Goal: Task Accomplishment & Management: Use online tool/utility

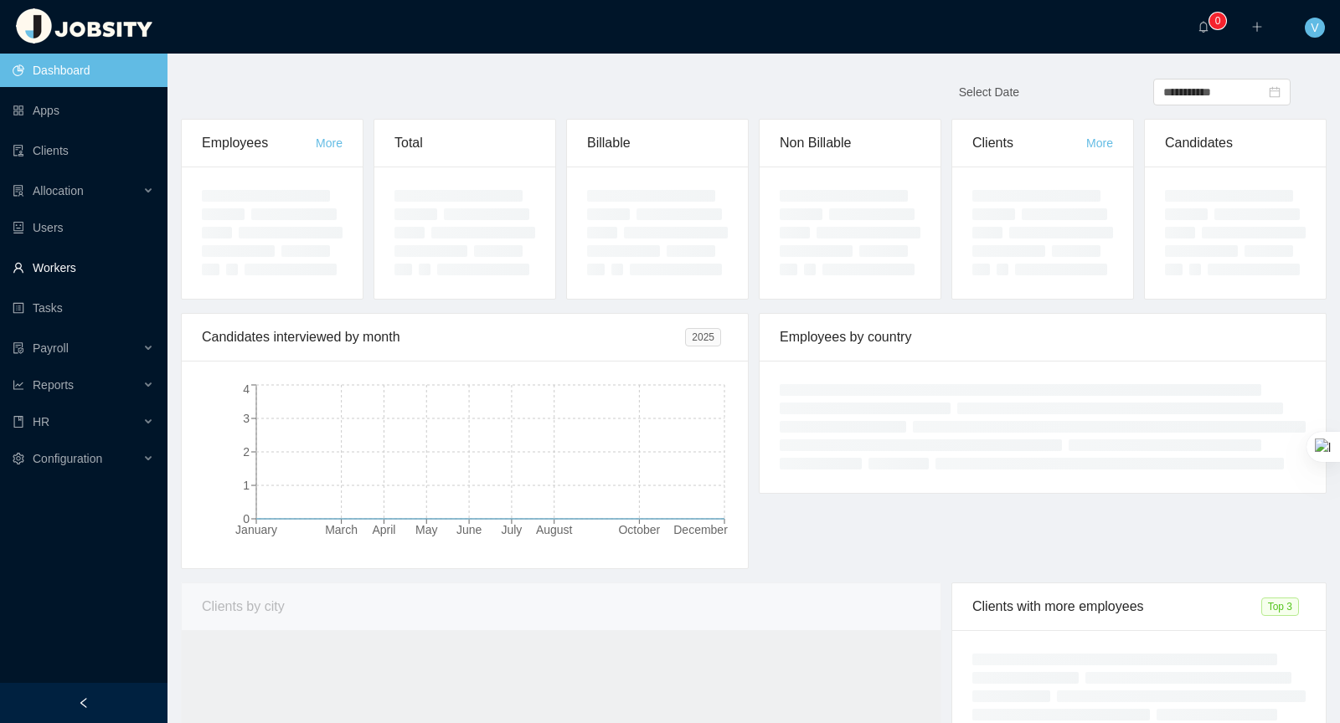
click at [55, 275] on link "Workers" at bounding box center [84, 267] width 142 height 33
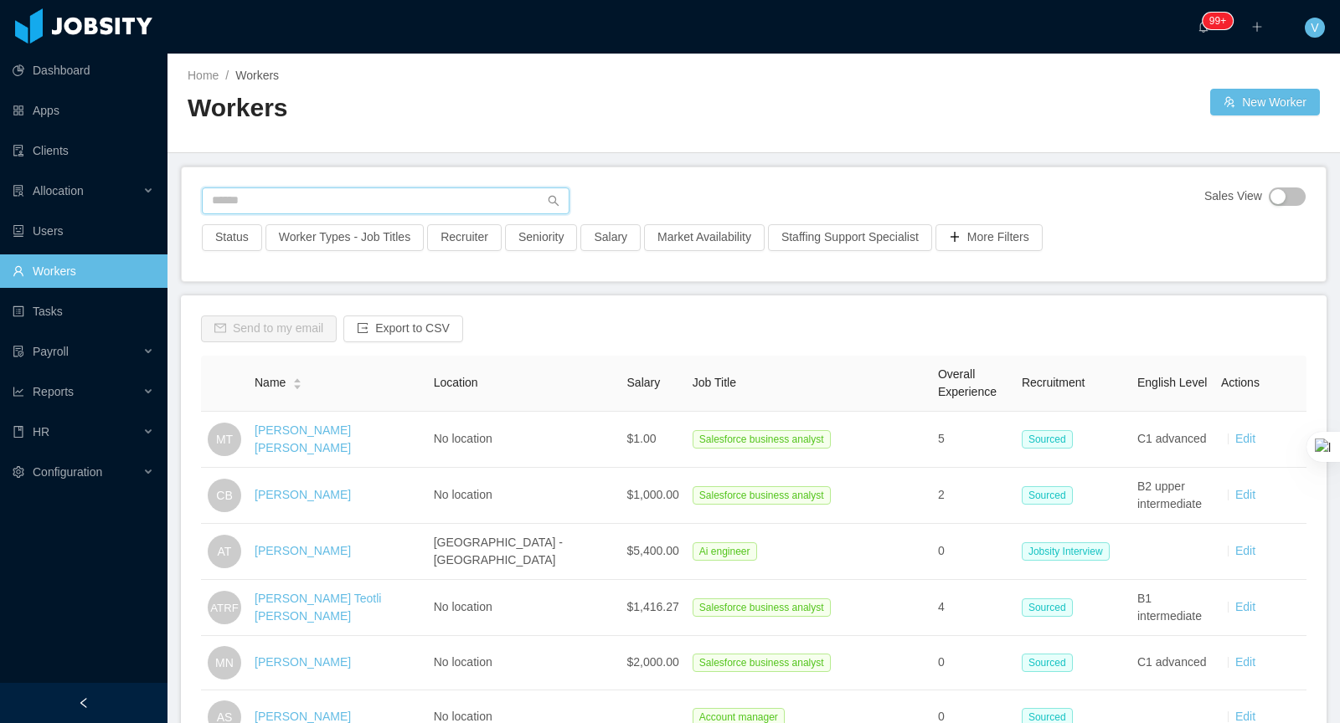
click at [255, 194] on input "text" at bounding box center [386, 201] width 368 height 27
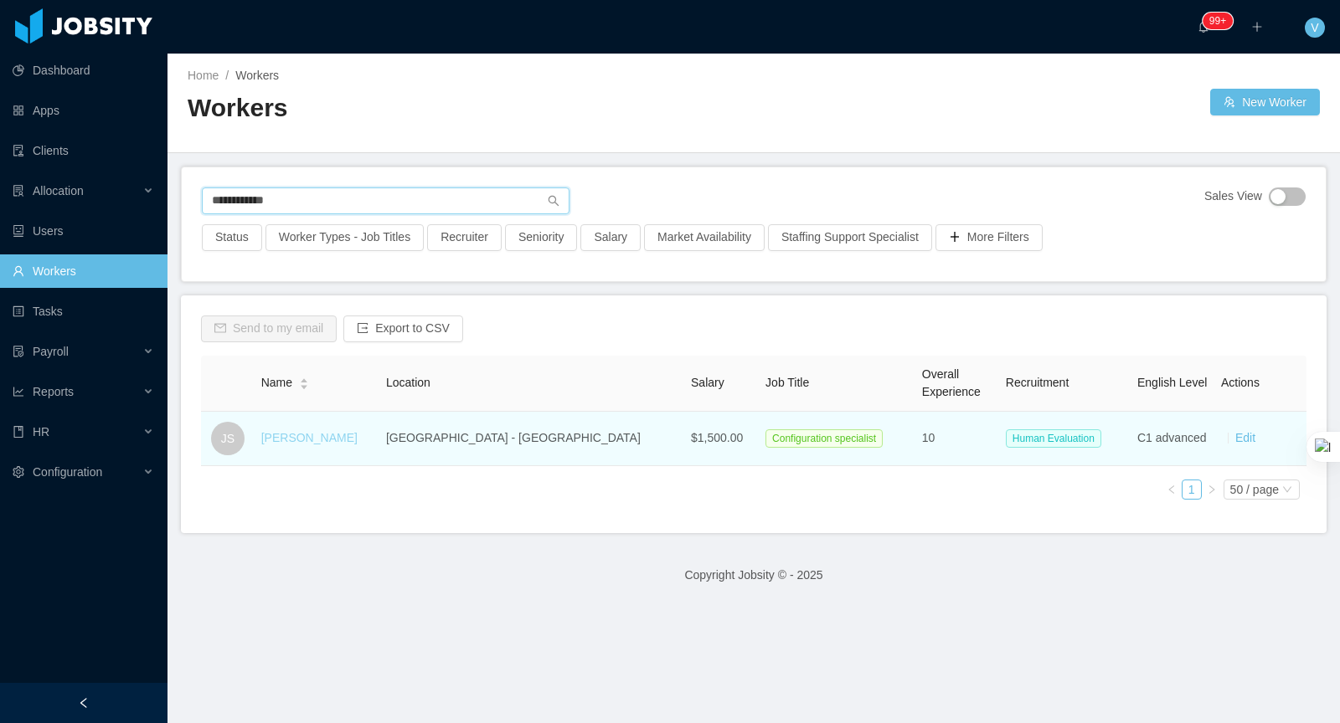
type input "**********"
click at [317, 440] on link "[PERSON_NAME]" at bounding box center [309, 437] width 96 height 13
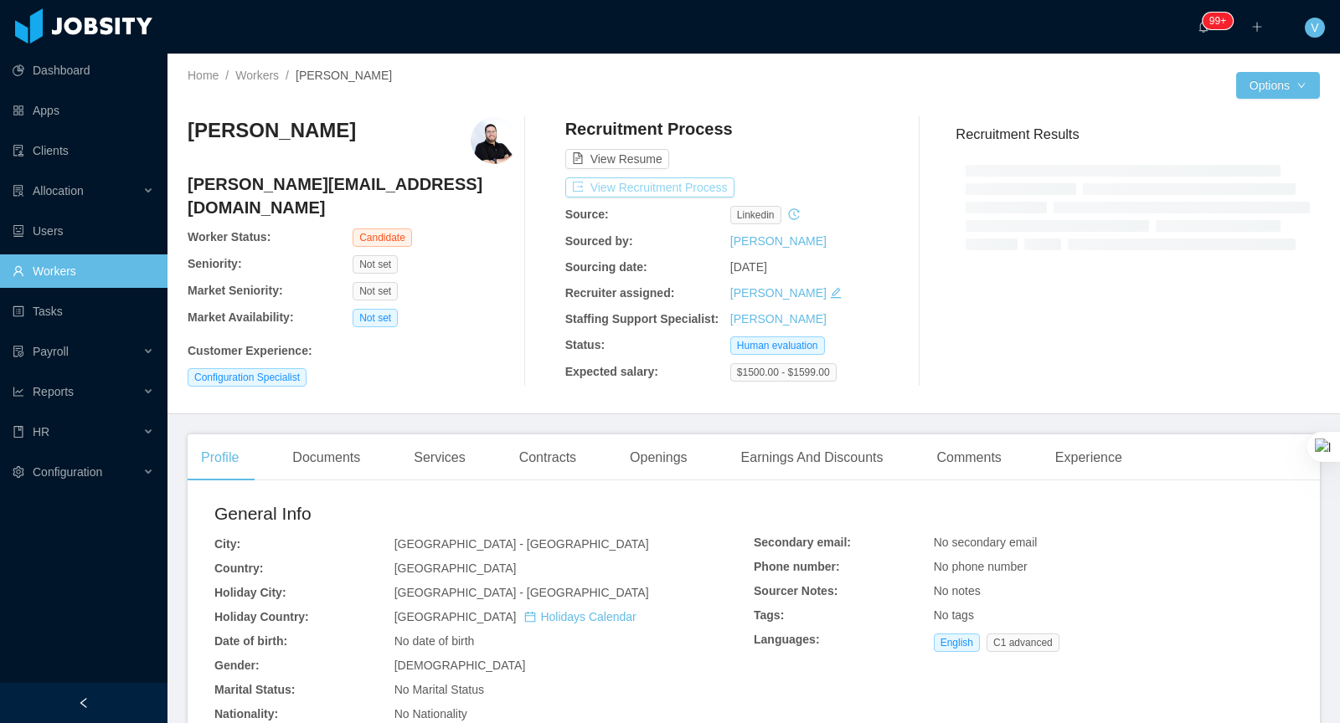
click at [673, 185] on button "View Recruitment Process" at bounding box center [649, 188] width 169 height 20
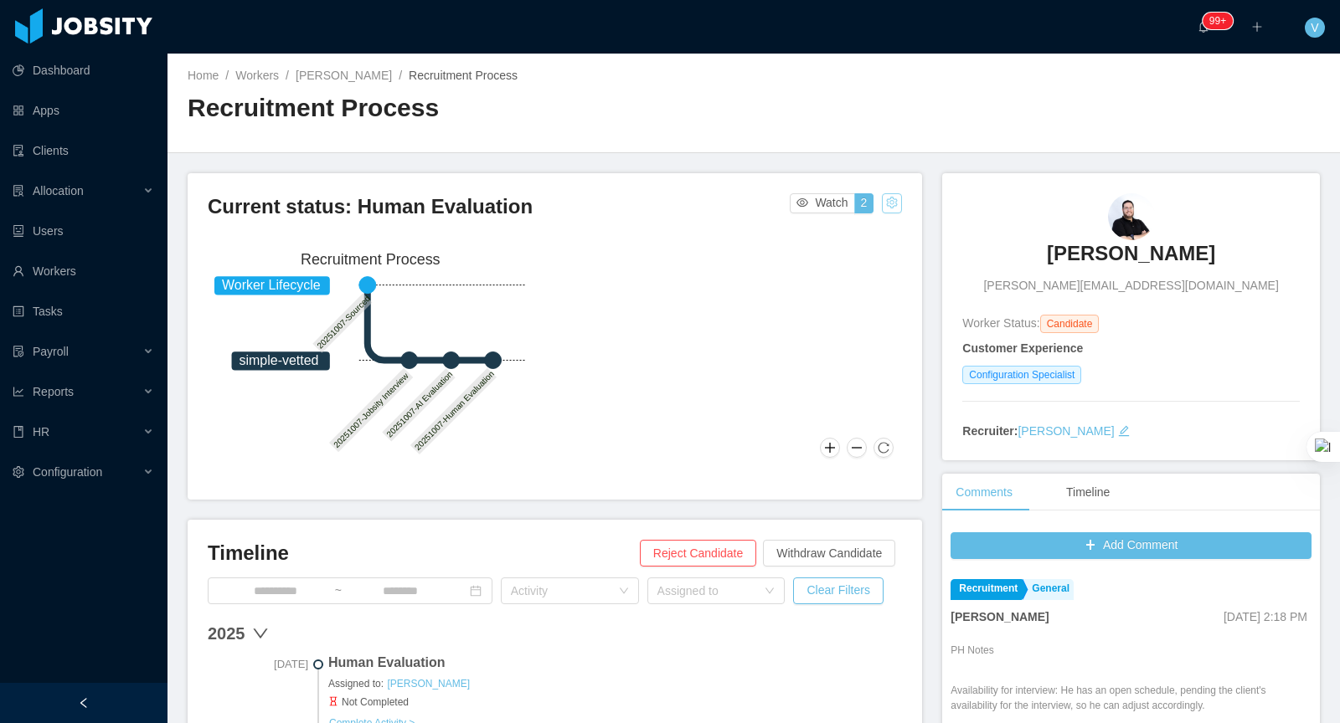
click at [897, 205] on button "button" at bounding box center [892, 203] width 20 height 20
click at [880, 264] on div "Change status" at bounding box center [850, 255] width 75 height 18
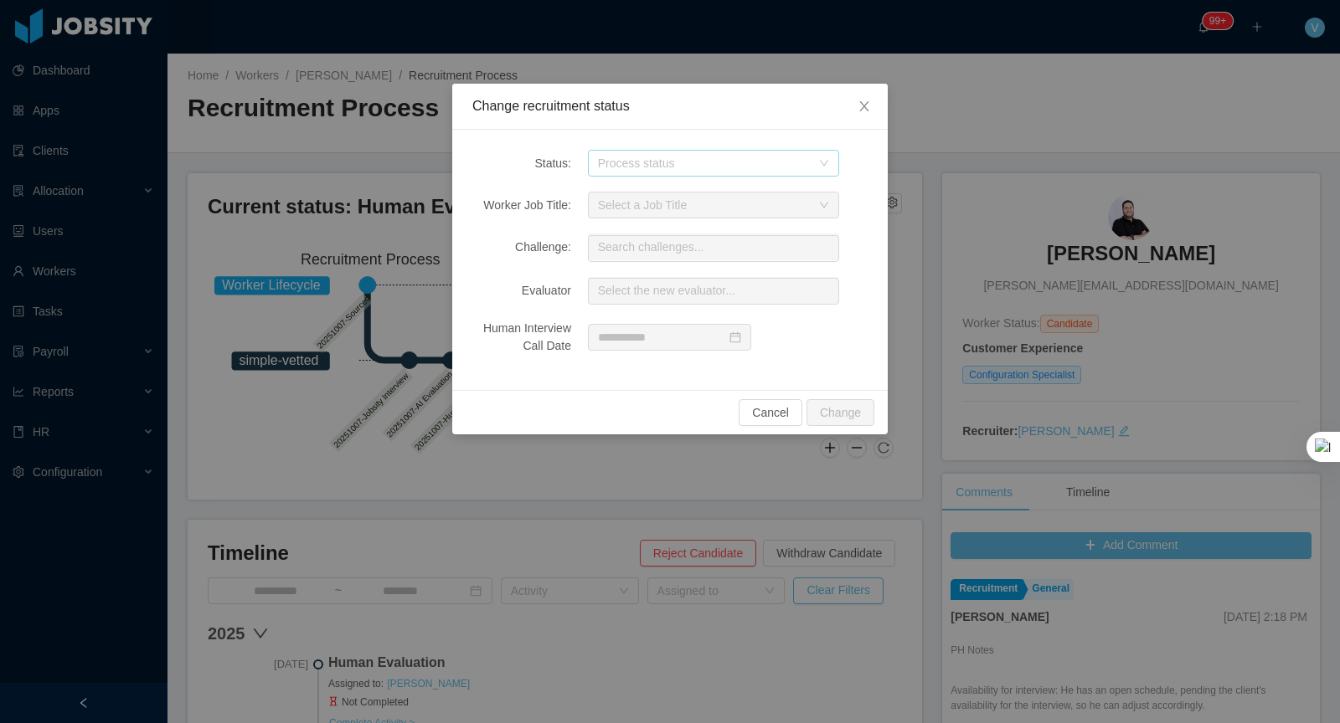
click at [655, 160] on div "Process status" at bounding box center [704, 163] width 213 height 17
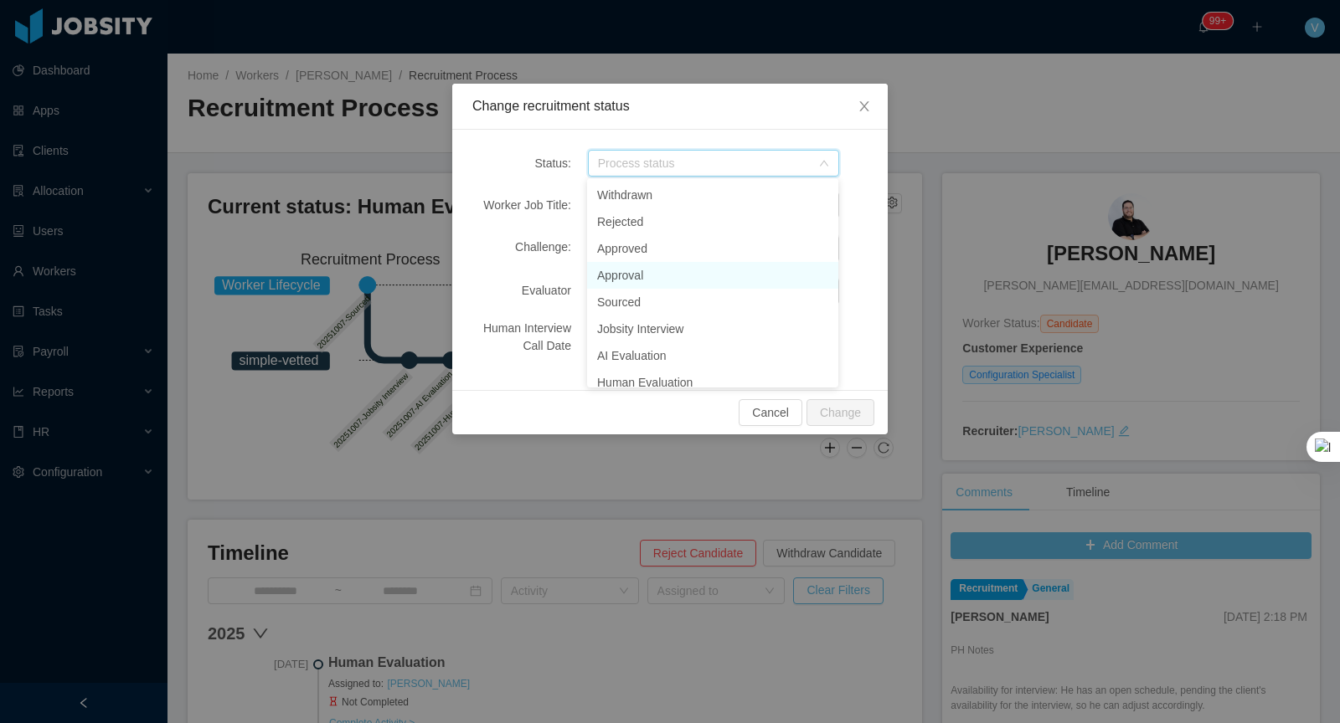
click at [648, 277] on li "Approval" at bounding box center [712, 275] width 251 height 27
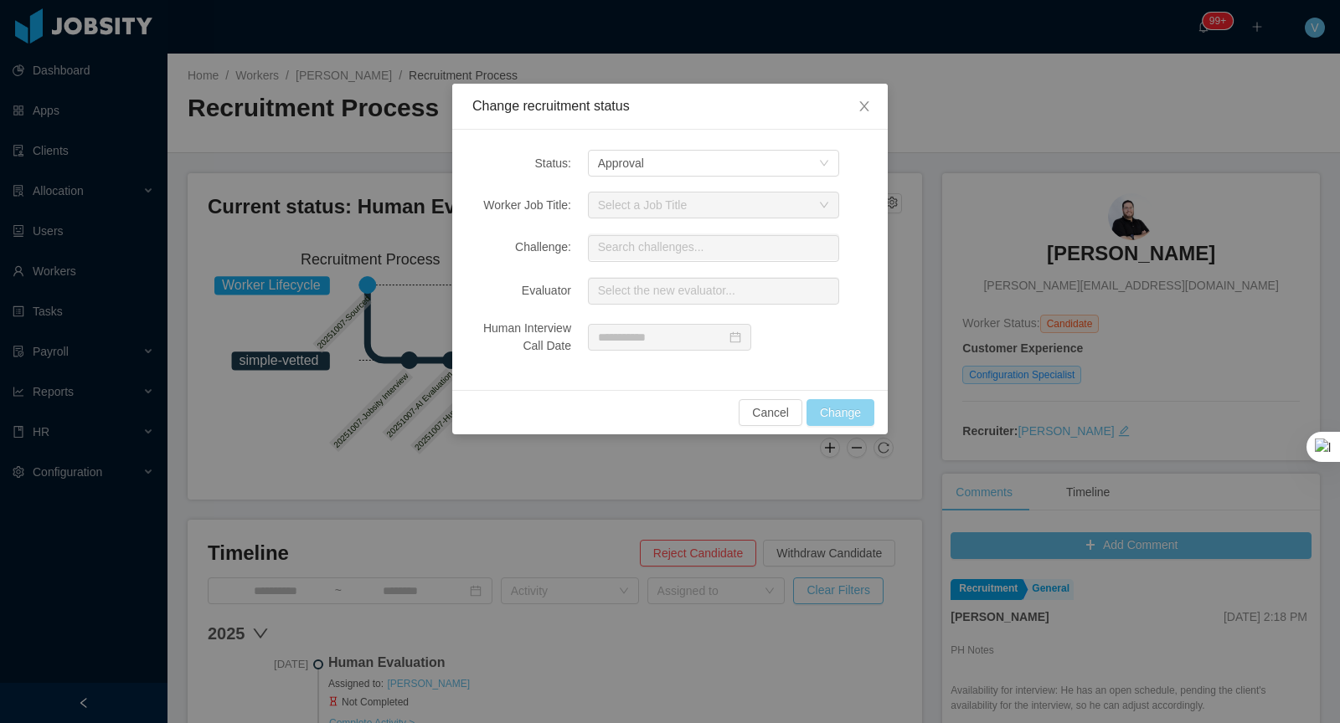
click at [859, 415] on button "Change" at bounding box center [840, 412] width 68 height 27
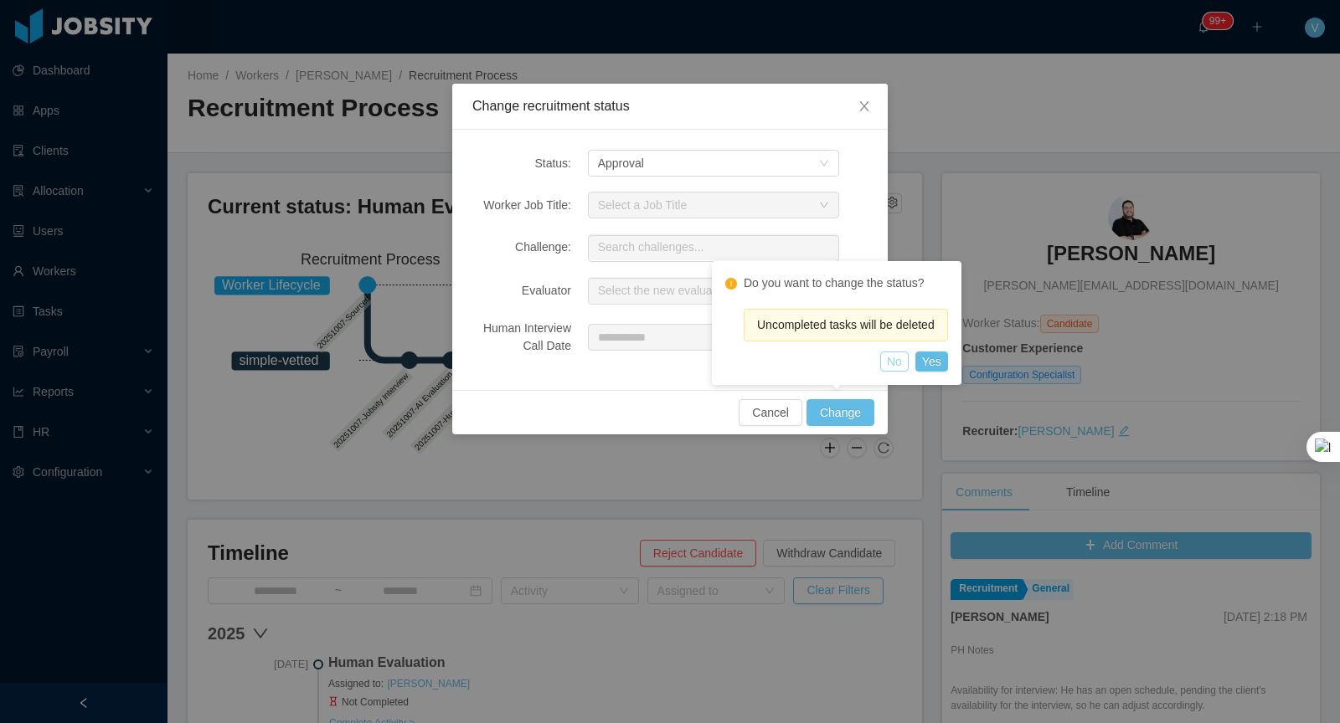
drag, startPoint x: 898, startPoint y: 365, endPoint x: 596, endPoint y: 358, distance: 301.6
click at [595, 358] on body "Dashboard Apps Clients Allocation Users Workers Tasks Payroll Reports HR Config…" at bounding box center [670, 361] width 1340 height 723
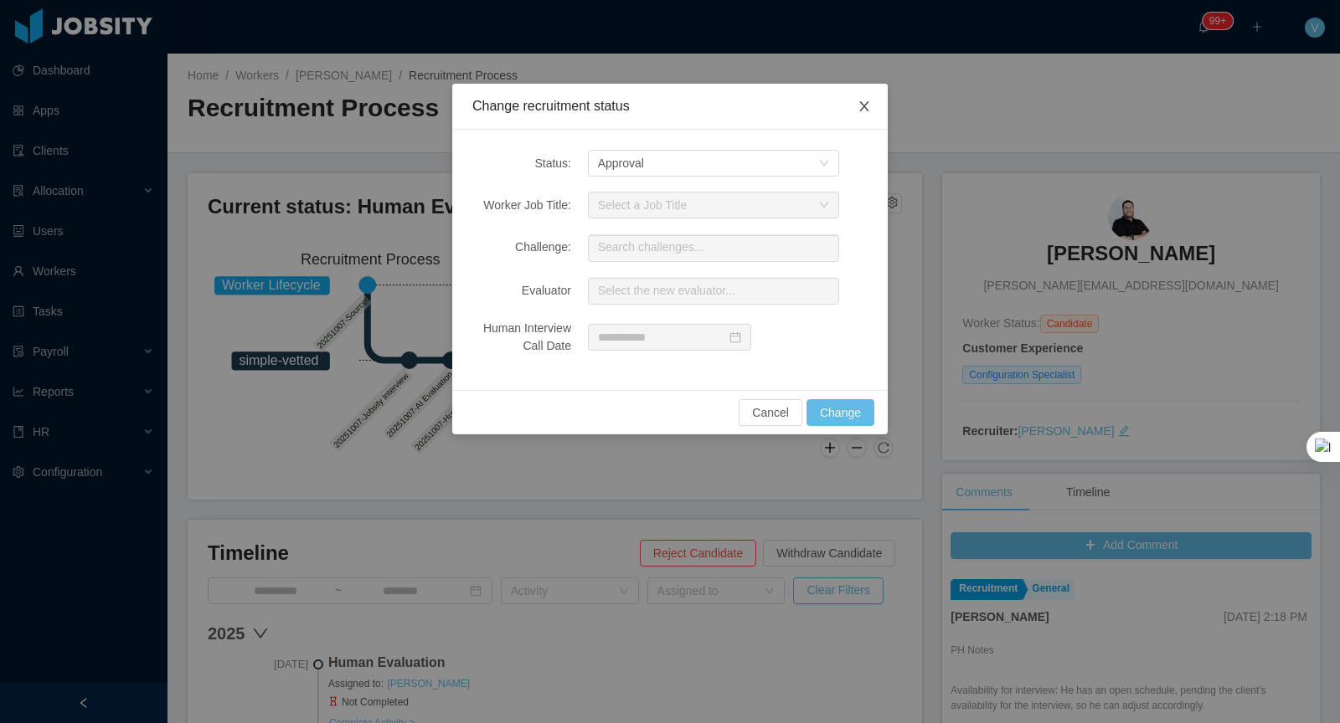
click at [858, 106] on icon "icon: close" at bounding box center [863, 106] width 13 height 13
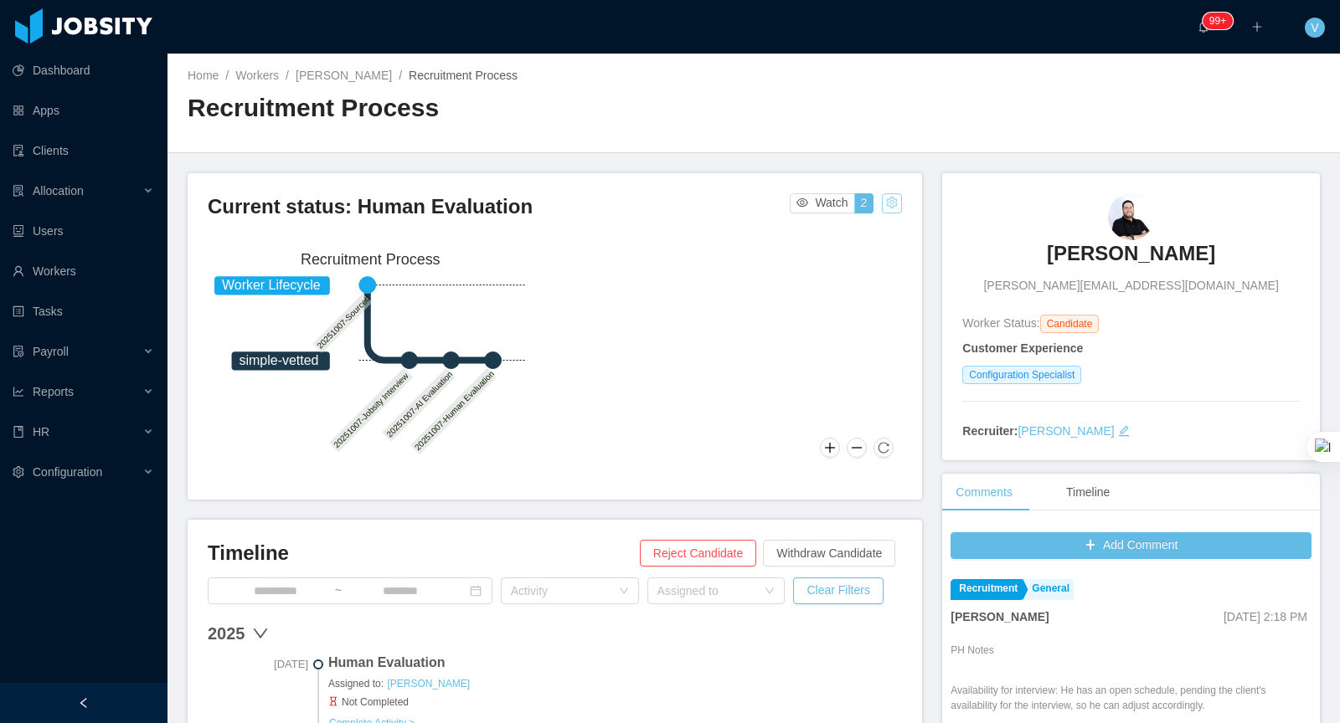
click at [894, 208] on button "button" at bounding box center [892, 203] width 20 height 20
click at [869, 257] on div "Change status" at bounding box center [850, 255] width 75 height 18
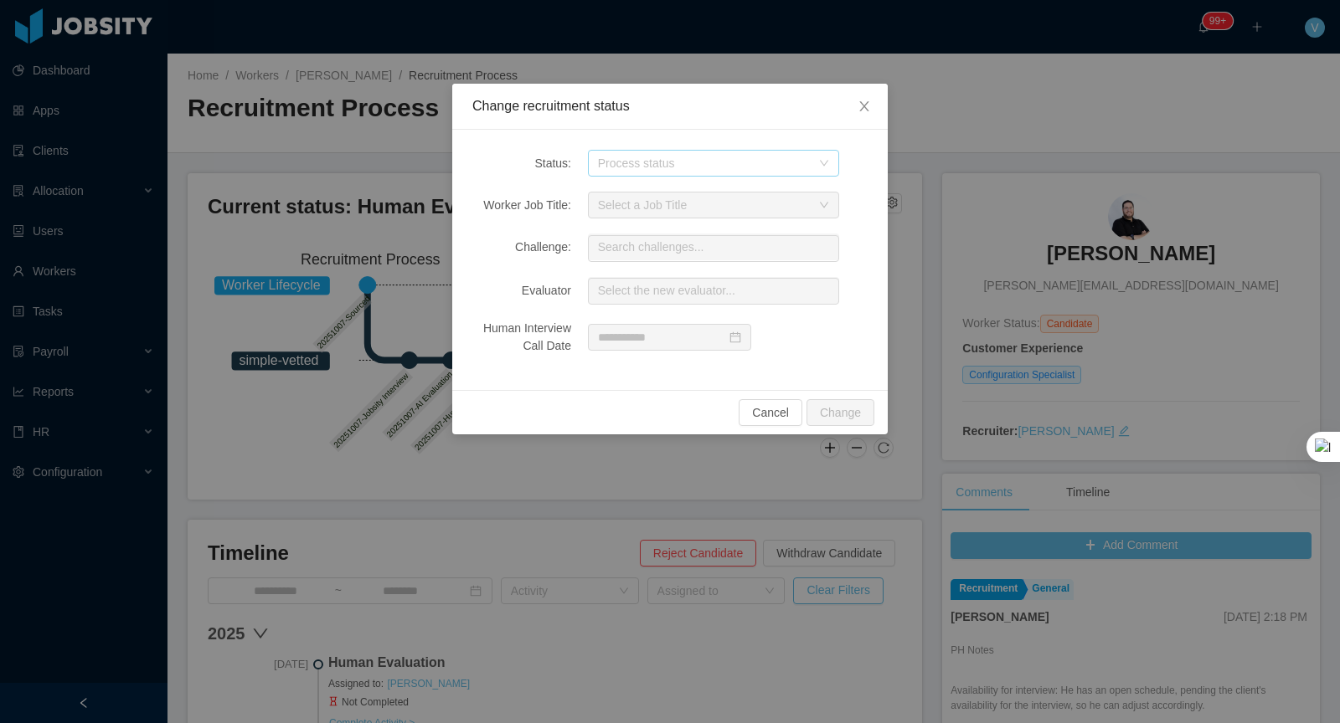
click at [675, 167] on div "Process status" at bounding box center [704, 163] width 213 height 17
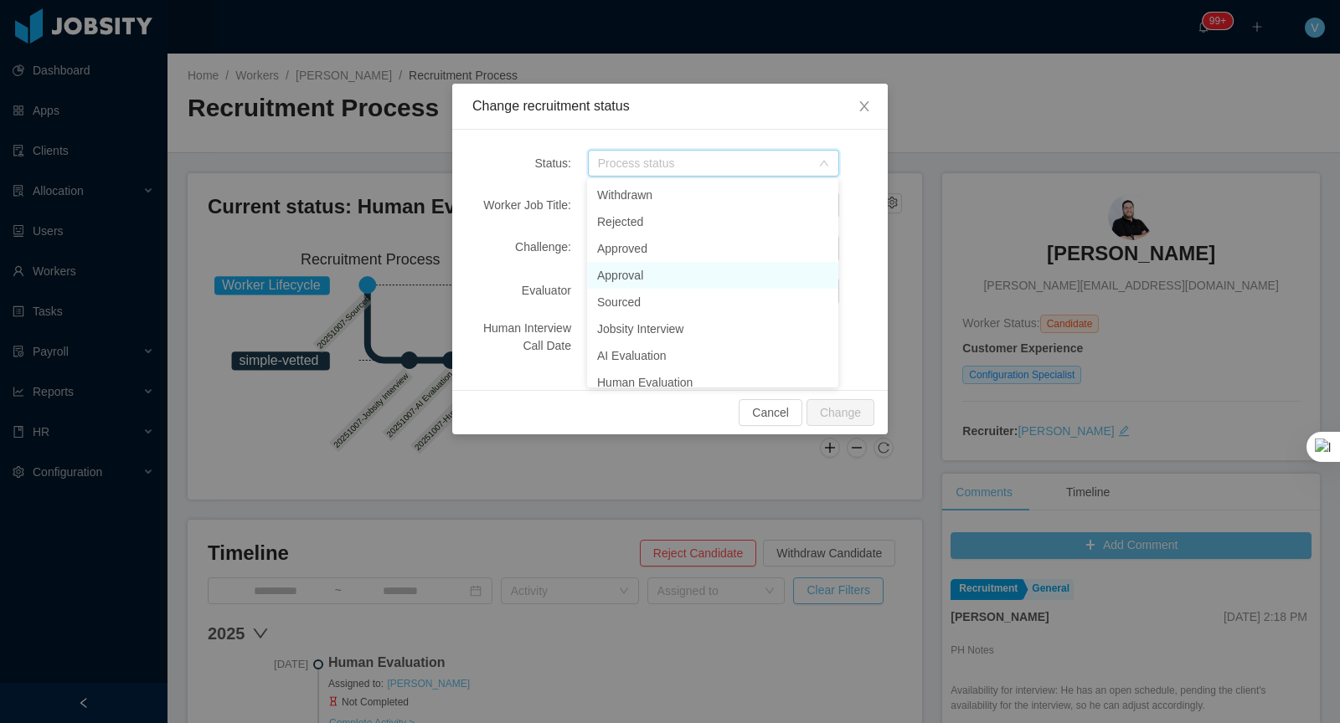
click at [670, 281] on li "Approval" at bounding box center [712, 275] width 251 height 27
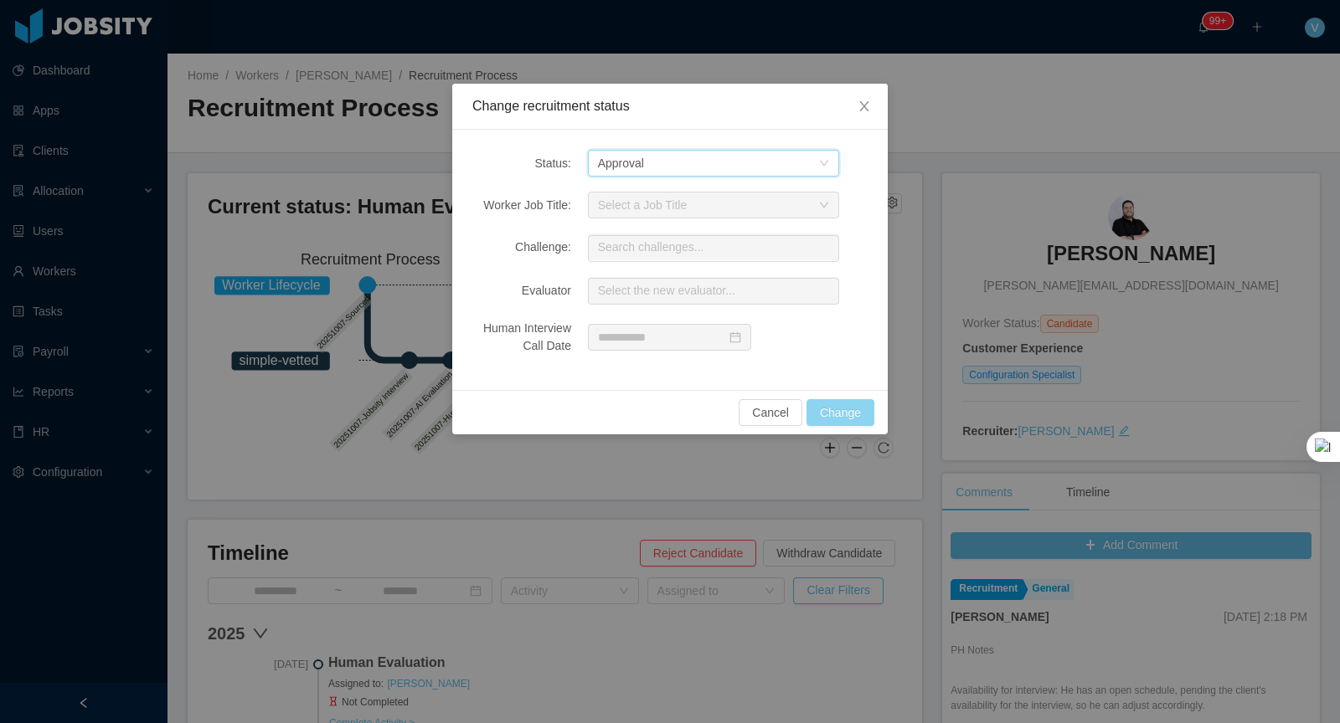
click at [841, 412] on button "Change" at bounding box center [840, 412] width 68 height 27
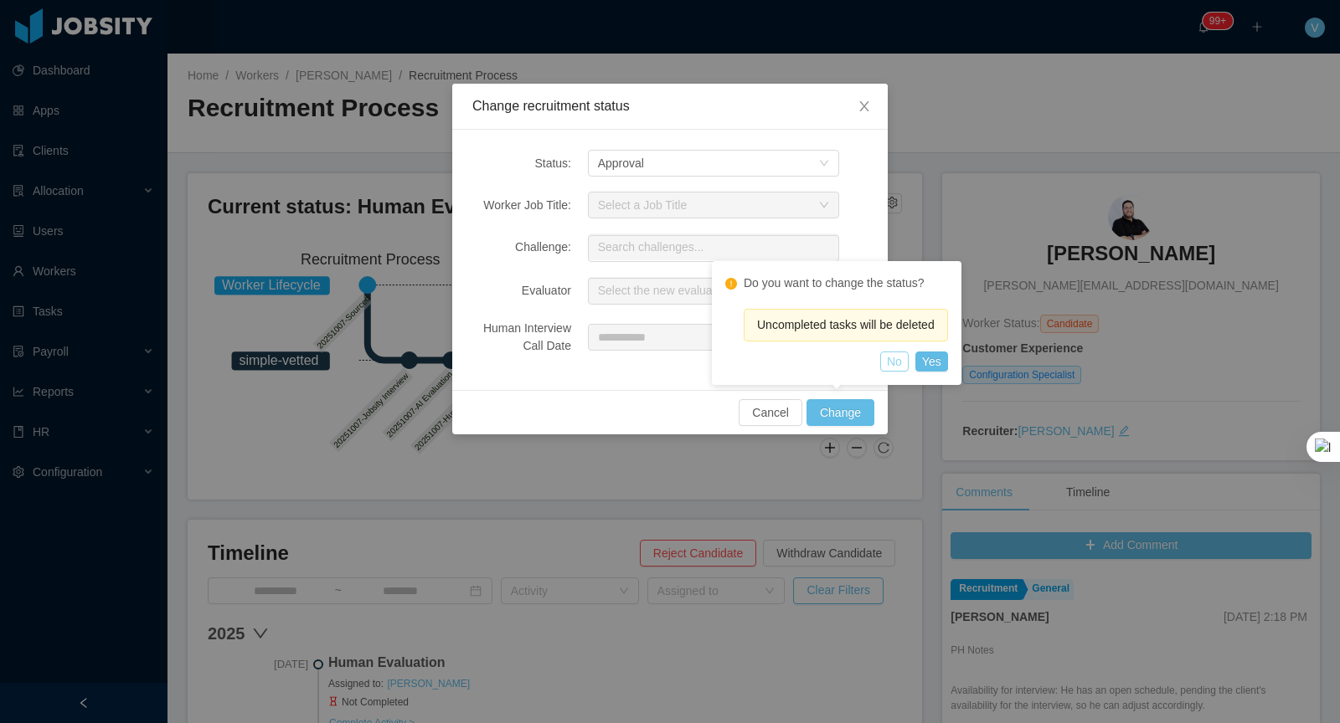
drag, startPoint x: 896, startPoint y: 363, endPoint x: 864, endPoint y: 368, distance: 32.2
click at [892, 363] on button "No" at bounding box center [894, 362] width 28 height 20
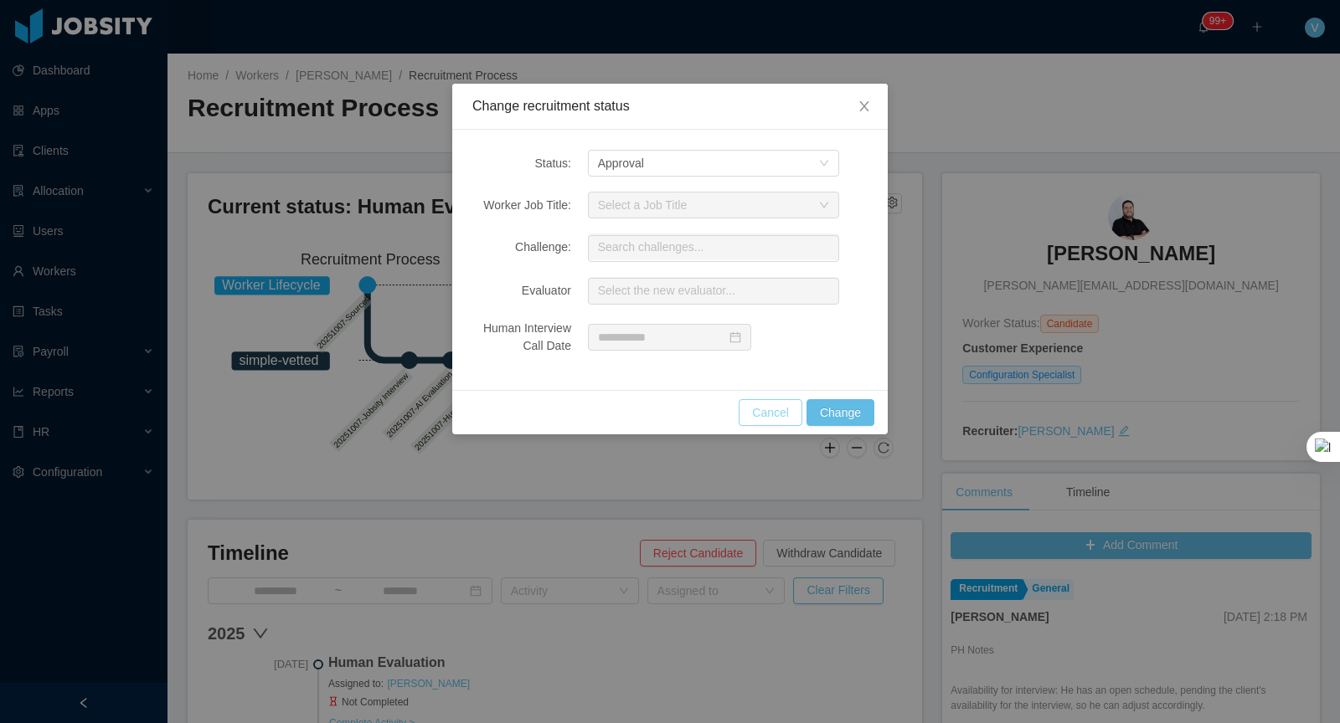
click at [765, 403] on button "Cancel" at bounding box center [771, 412] width 64 height 27
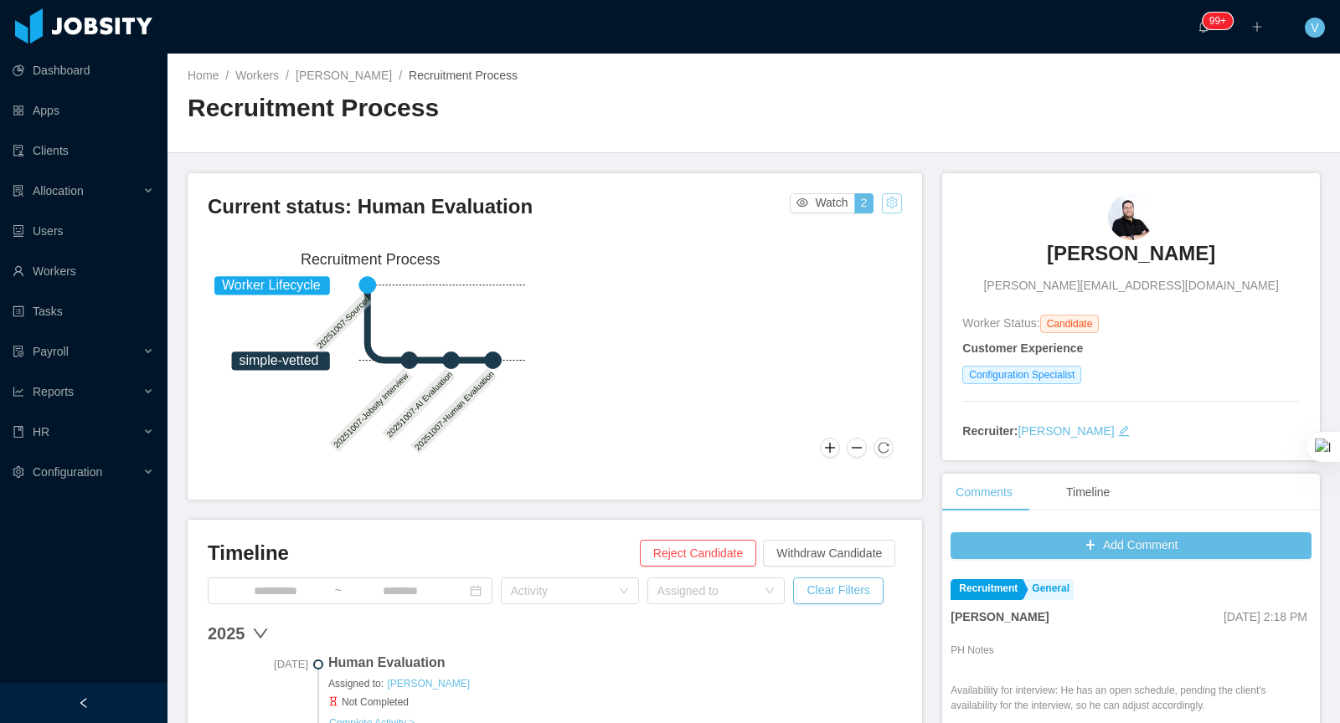
click at [895, 202] on button "button" at bounding box center [892, 203] width 20 height 20
click at [833, 250] on div "Change status" at bounding box center [850, 255] width 75 height 18
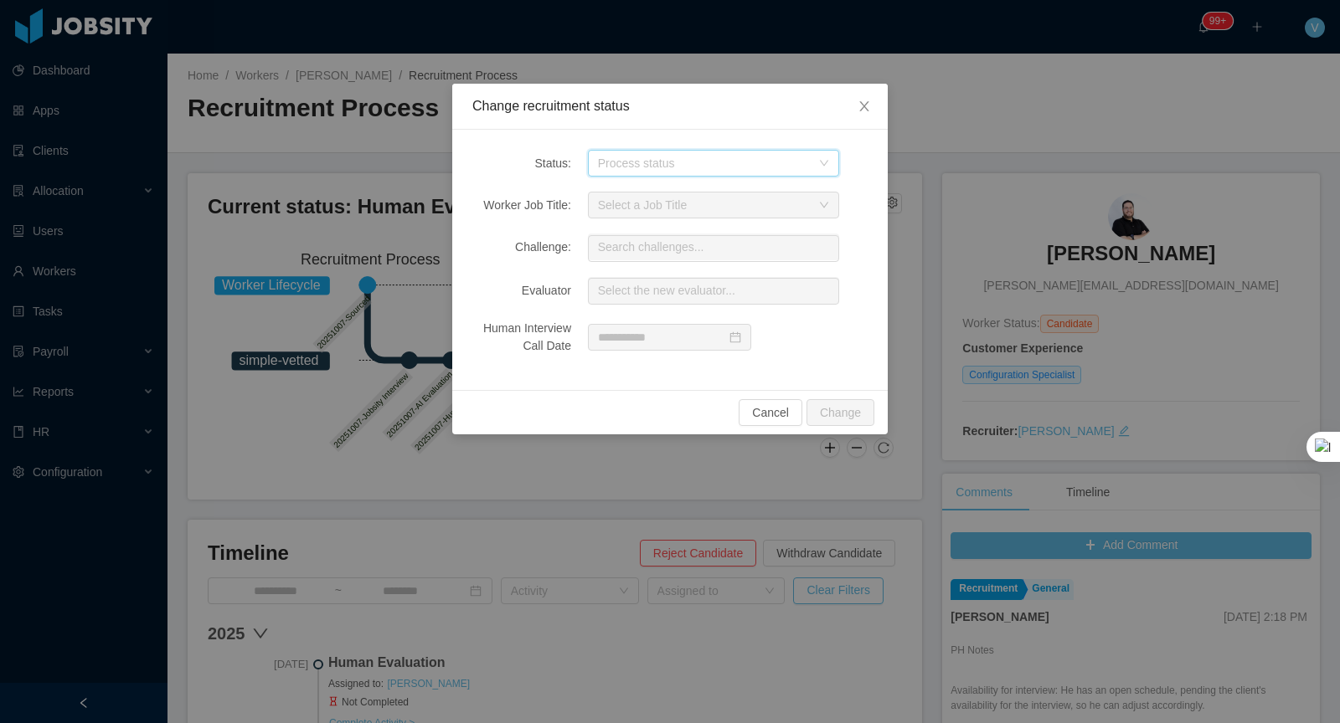
click at [669, 175] on div "Process status" at bounding box center [713, 163] width 251 height 27
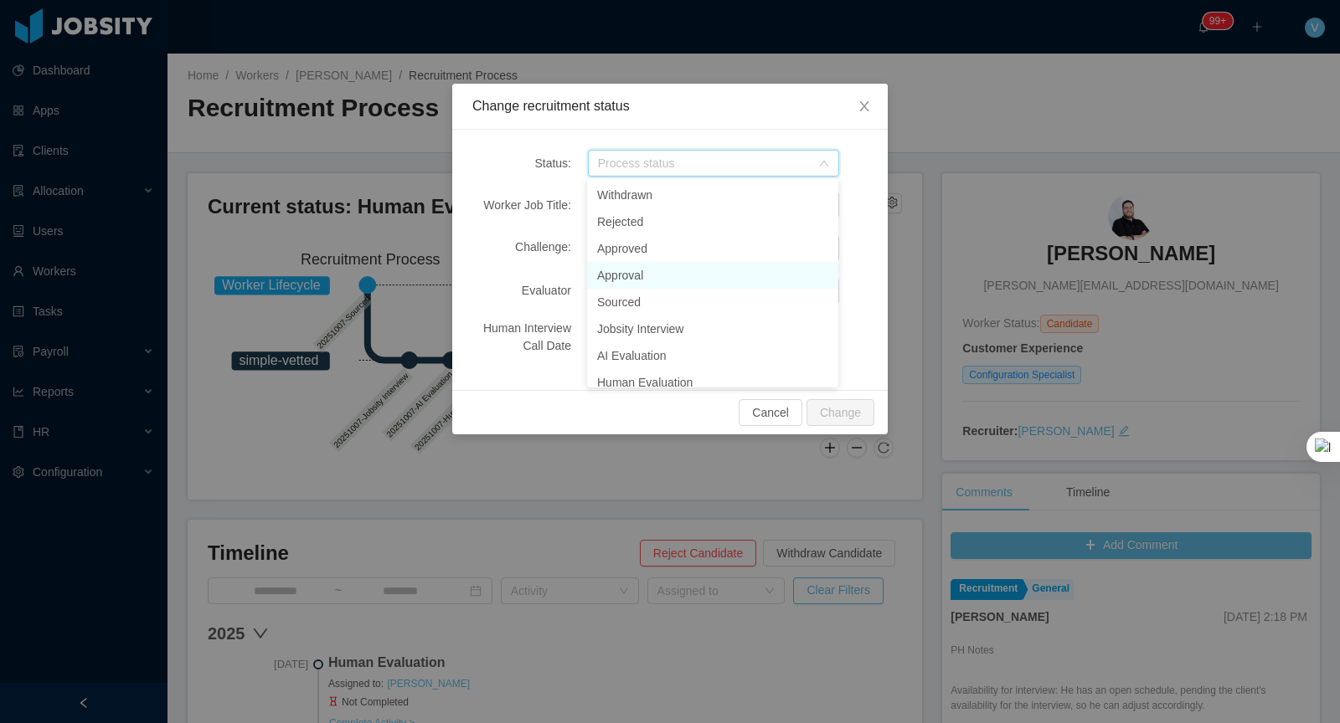
click at [655, 270] on li "Approval" at bounding box center [712, 275] width 251 height 27
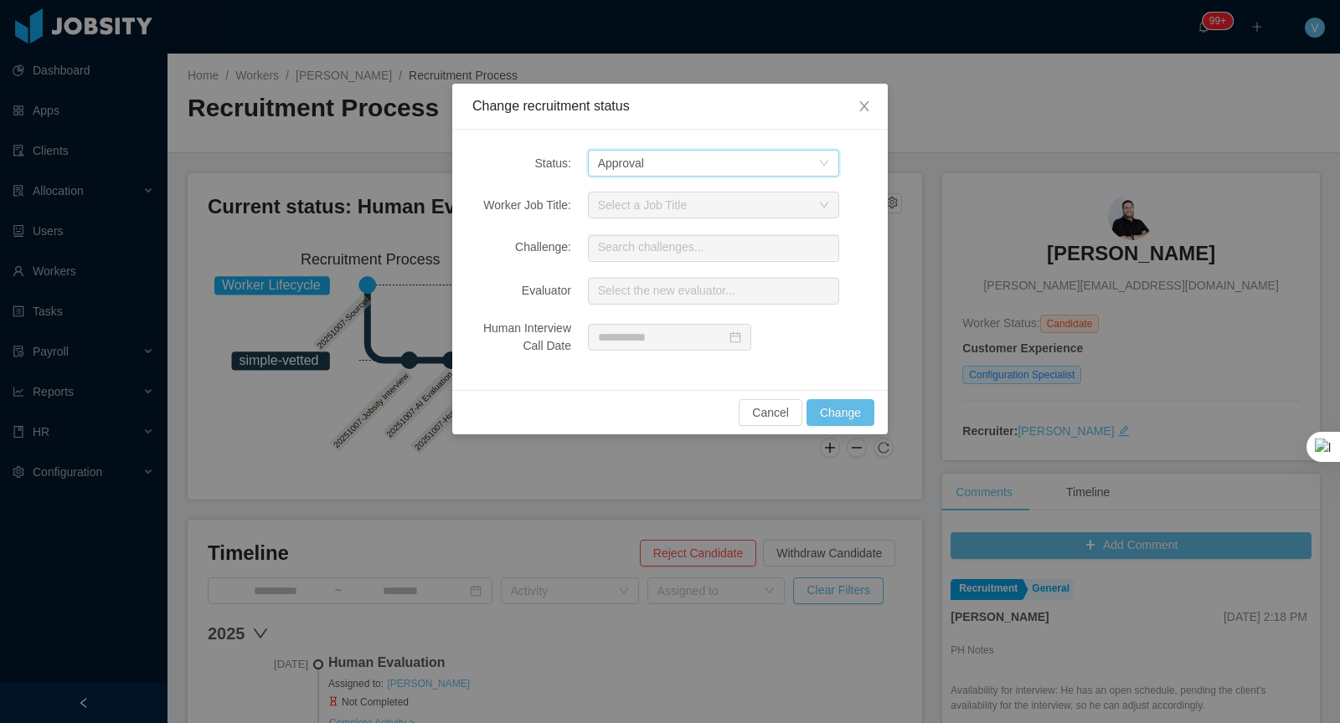
click at [838, 435] on div "Change recruitment status Status: Process status Approval Worker Job Title: Sel…" at bounding box center [670, 361] width 1340 height 723
click at [841, 407] on button "Change" at bounding box center [840, 412] width 68 height 27
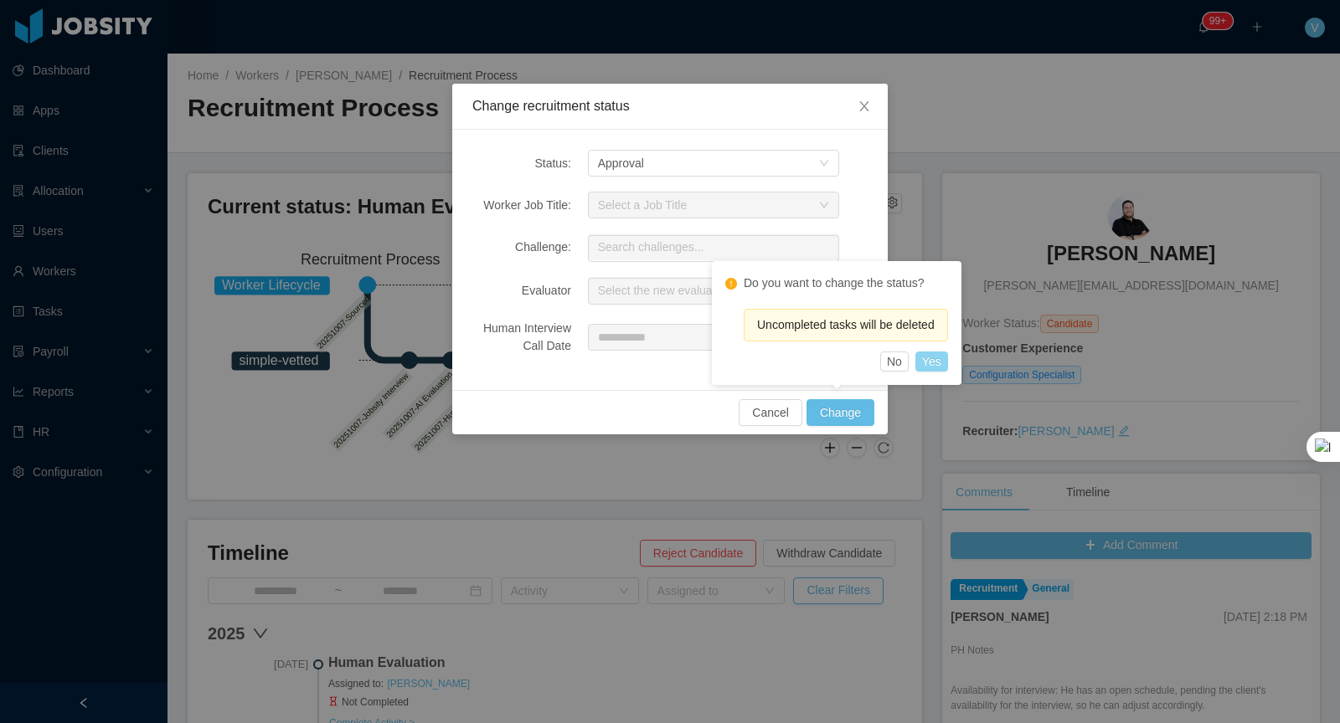
drag, startPoint x: 945, startPoint y: 366, endPoint x: 1022, endPoint y: 430, distance: 99.8
click at [945, 366] on button "Yes" at bounding box center [931, 362] width 33 height 20
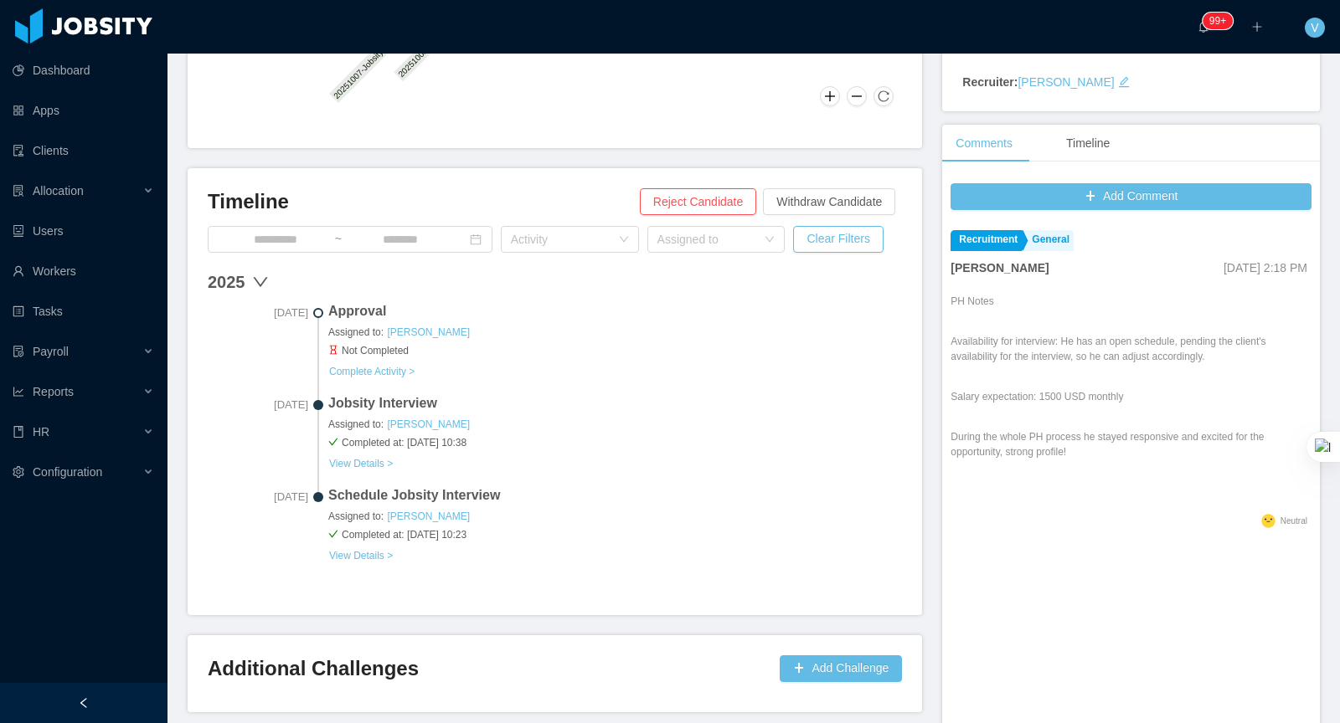
scroll to position [435, 0]
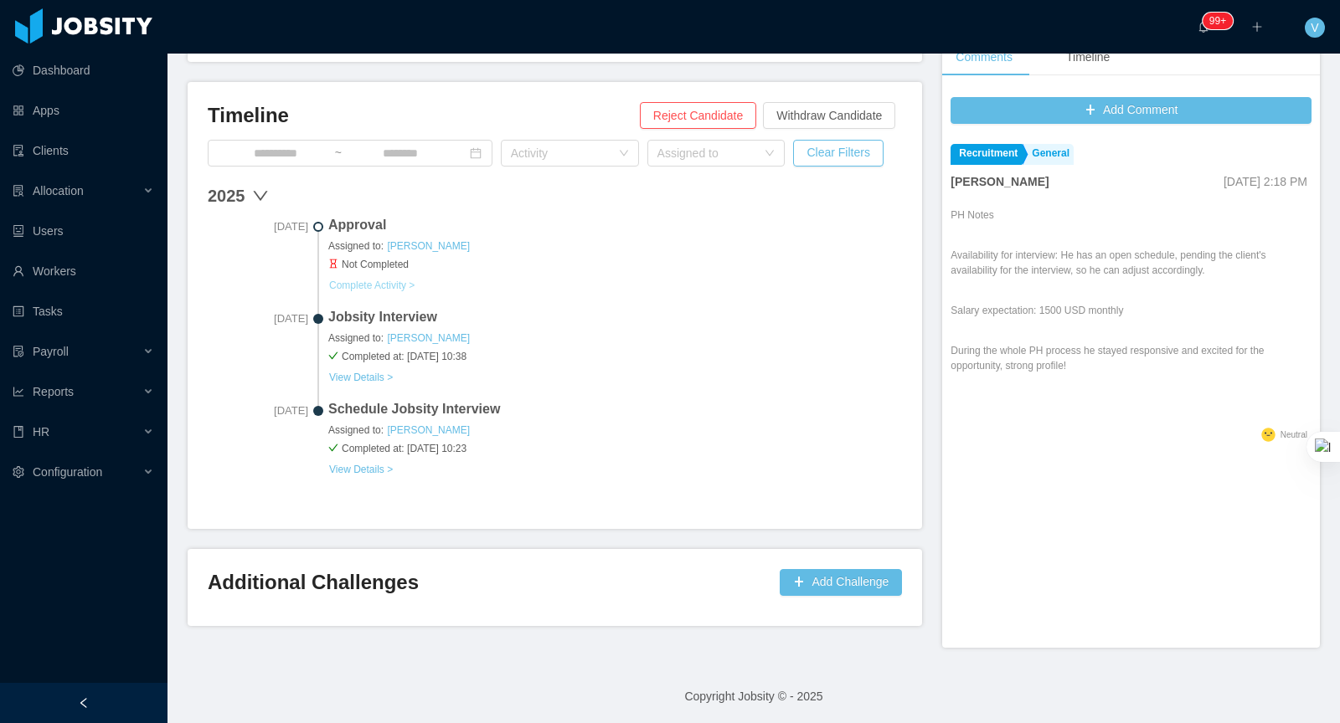
click at [394, 284] on button "Complete Activity >" at bounding box center [371, 285] width 87 height 13
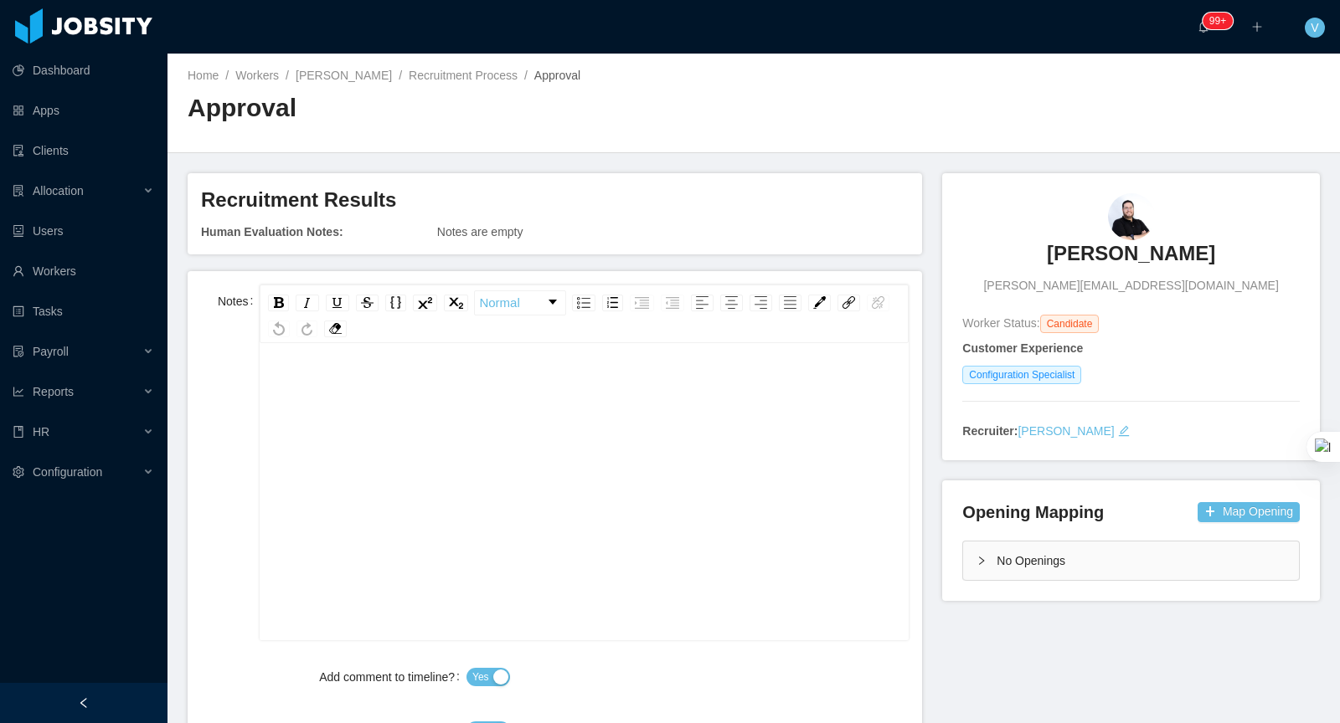
click at [507, 413] on div "rdw-editor" at bounding box center [584, 518] width 623 height 293
click at [377, 348] on div "**********" at bounding box center [584, 463] width 649 height 356
drag, startPoint x: 372, startPoint y: 395, endPoint x: 50, endPoint y: 342, distance: 326.0
click at [50, 342] on section "**********" at bounding box center [670, 361] width 1340 height 723
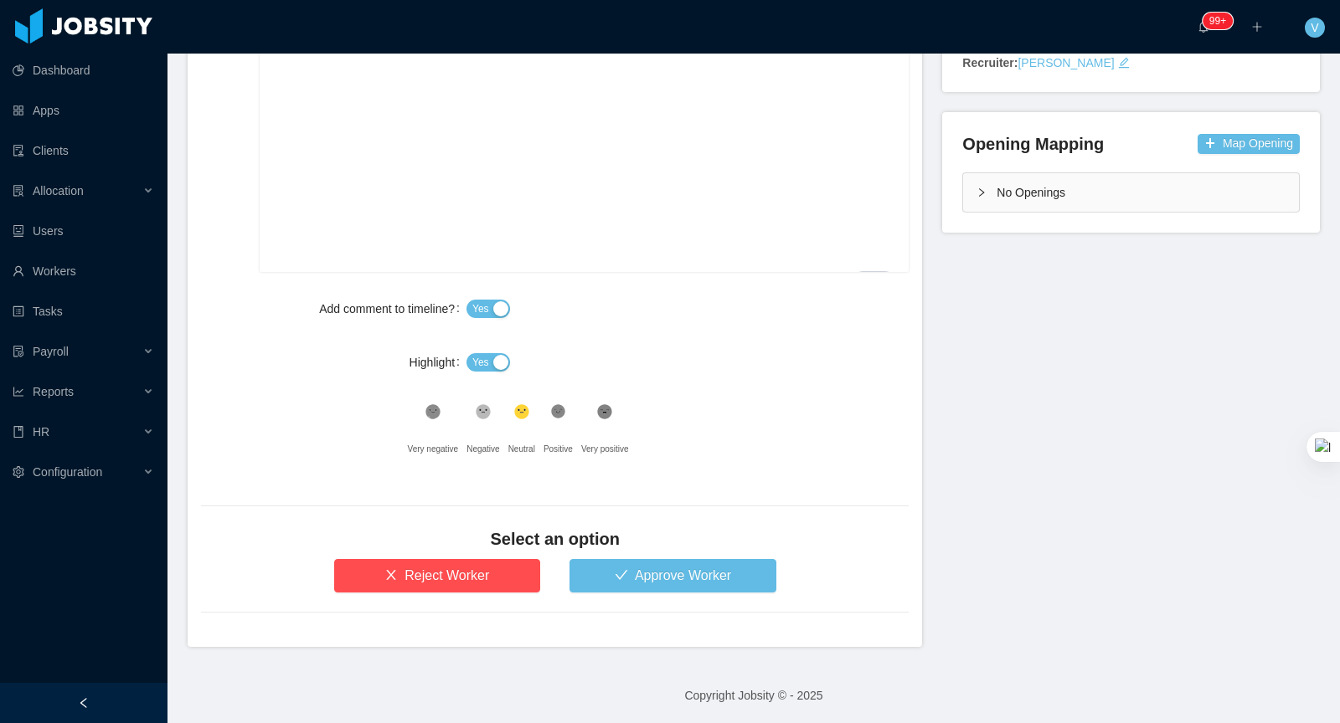
scroll to position [36, 0]
click at [479, 311] on span "Yes" at bounding box center [480, 309] width 17 height 17
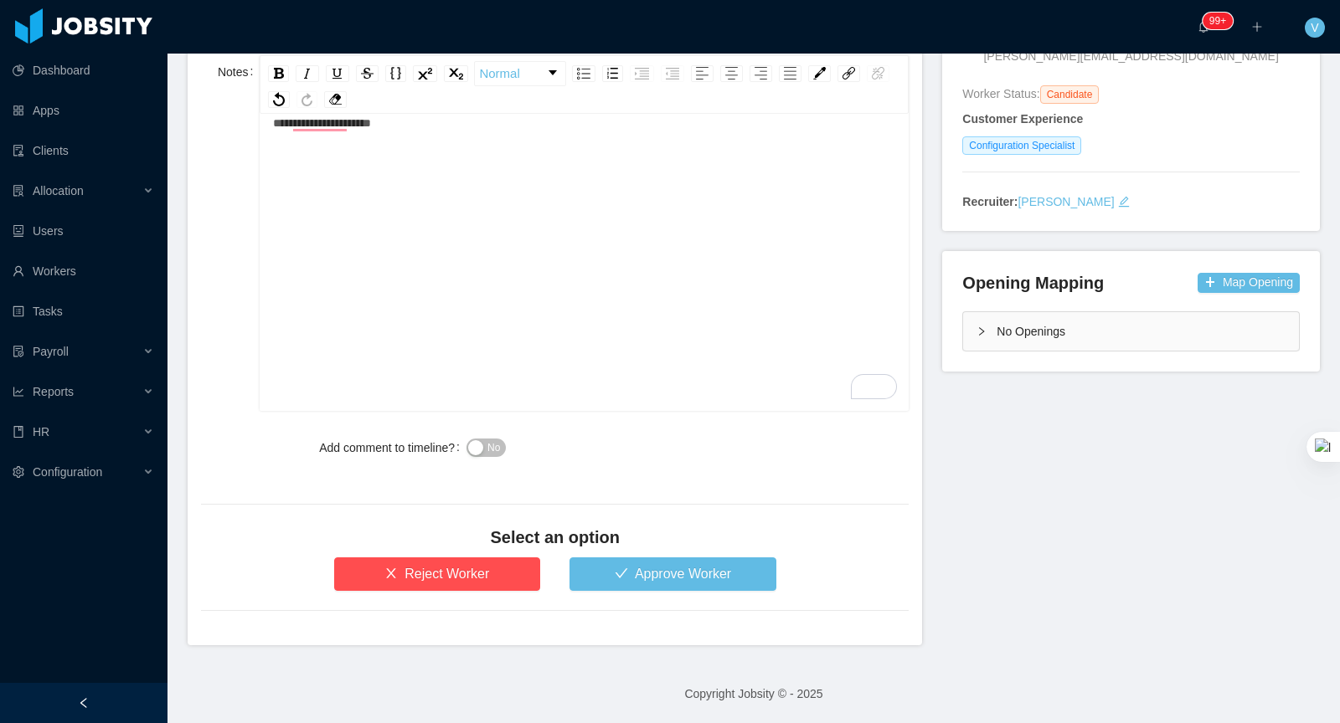
scroll to position [228, 0]
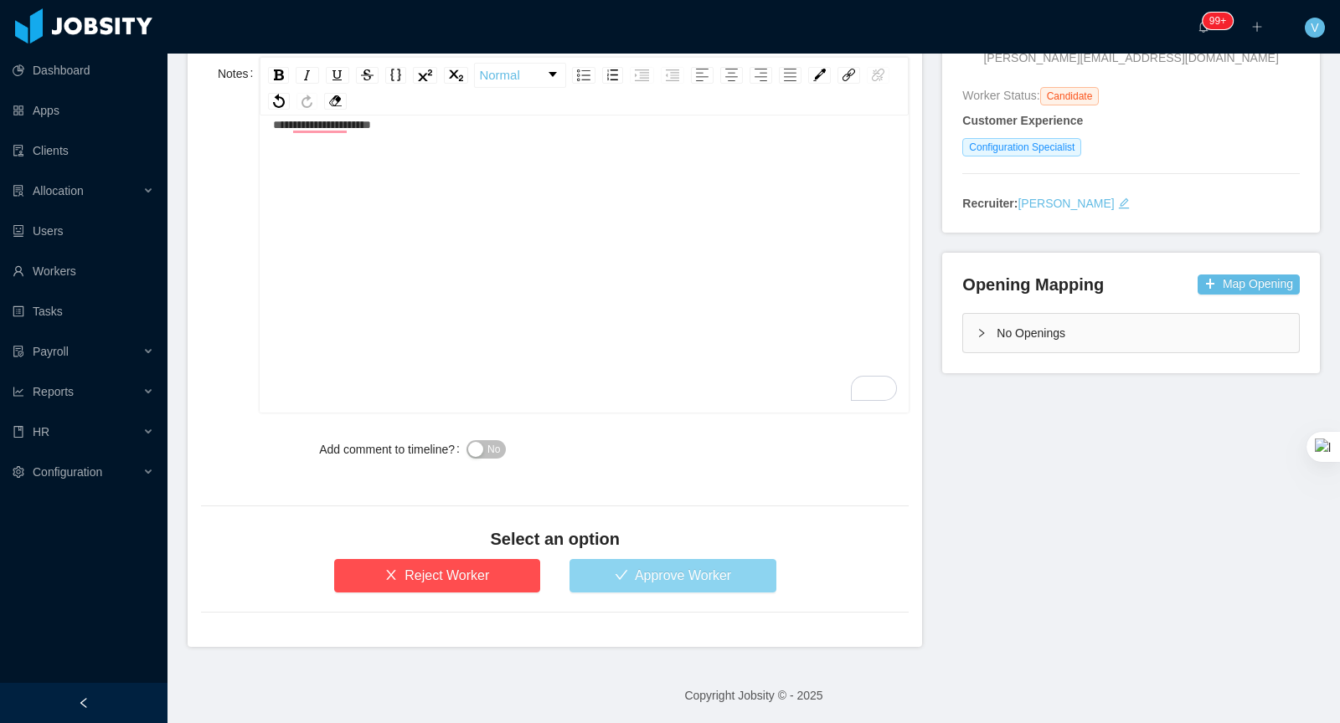
click at [687, 564] on button "Approve Worker" at bounding box center [672, 575] width 207 height 33
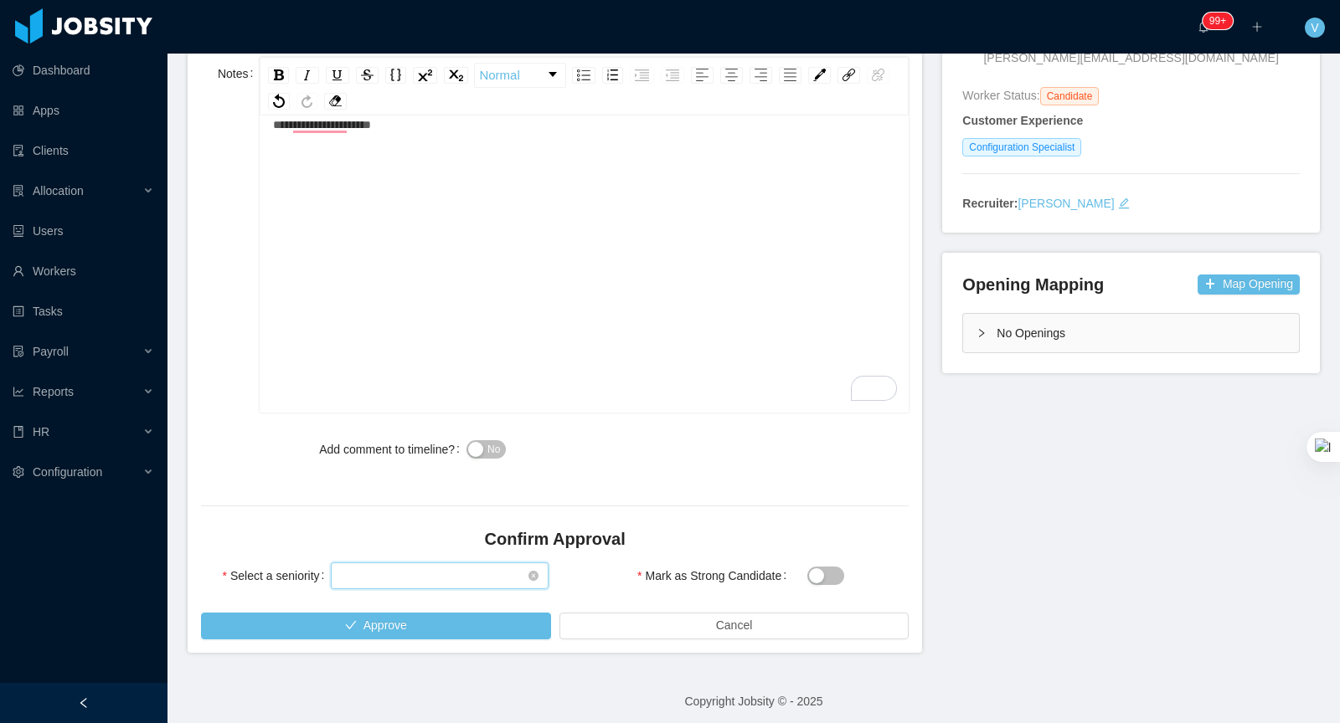
click at [358, 580] on div "Select seniority" at bounding box center [434, 576] width 186 height 25
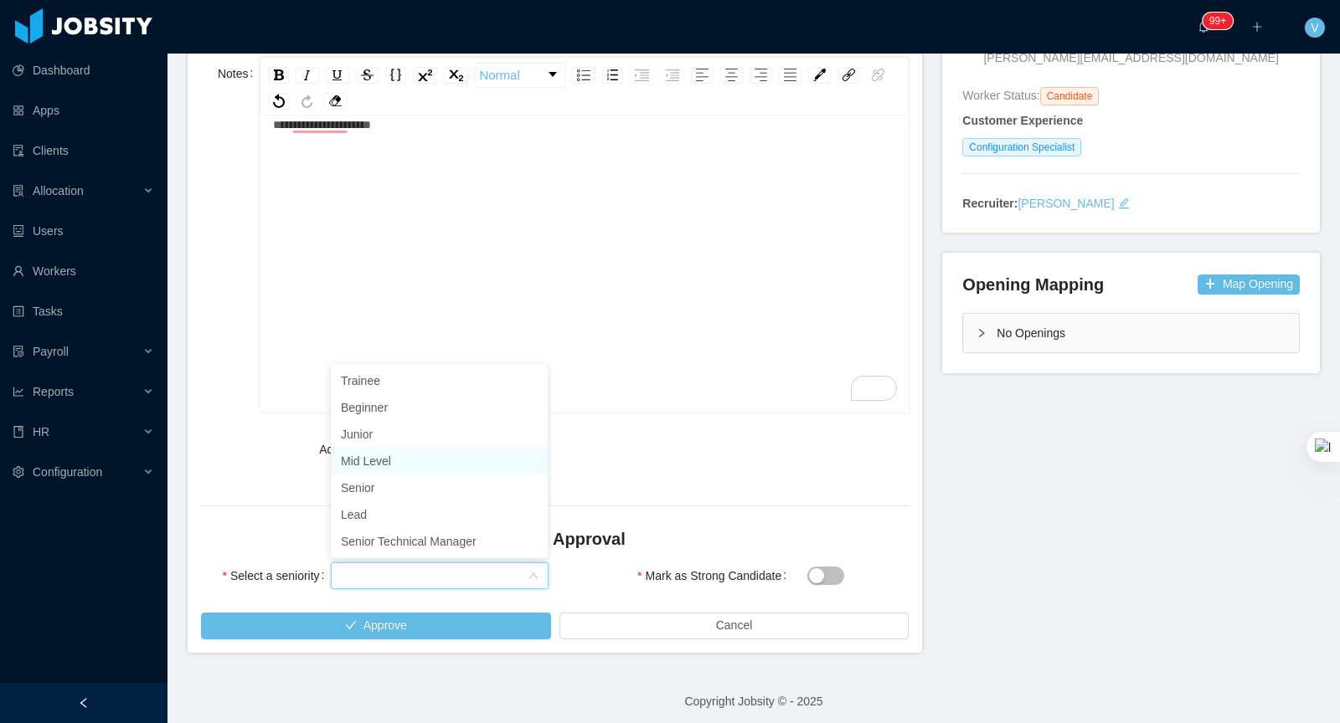
click at [391, 462] on li "Mid Level" at bounding box center [439, 461] width 217 height 27
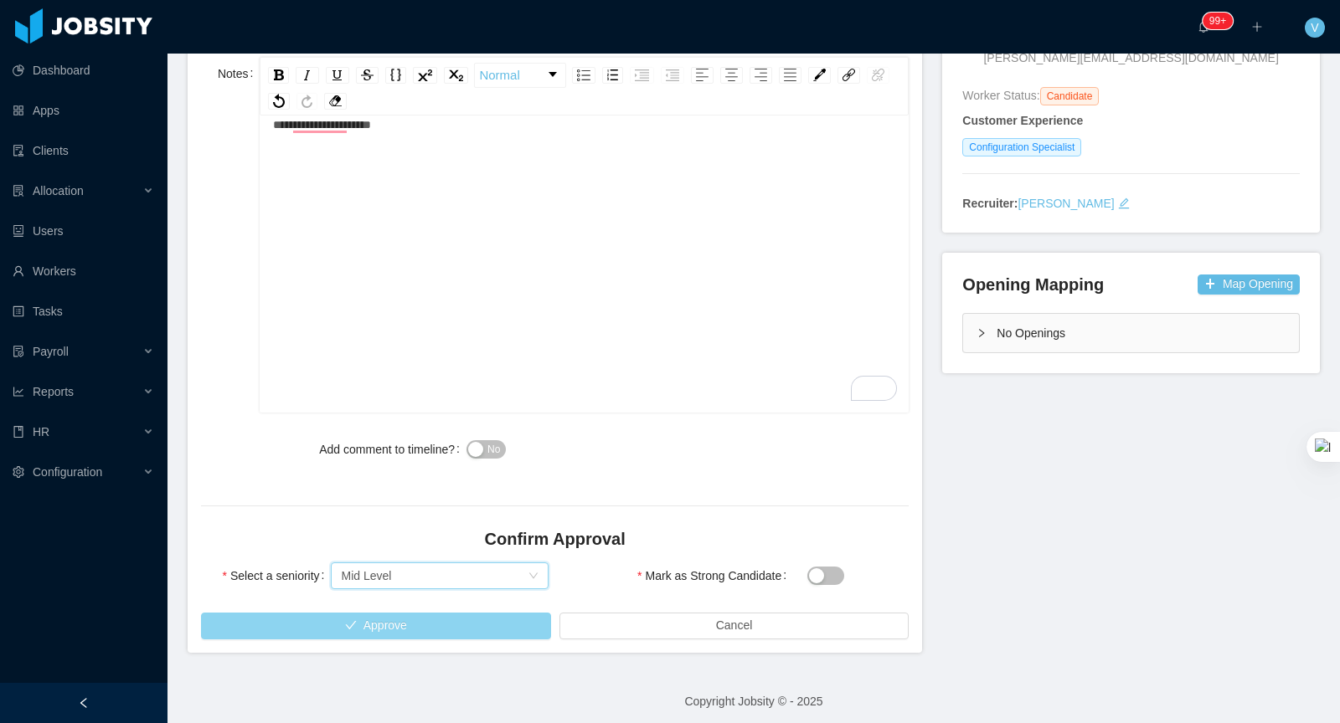
click at [425, 626] on button "Approve" at bounding box center [376, 626] width 350 height 27
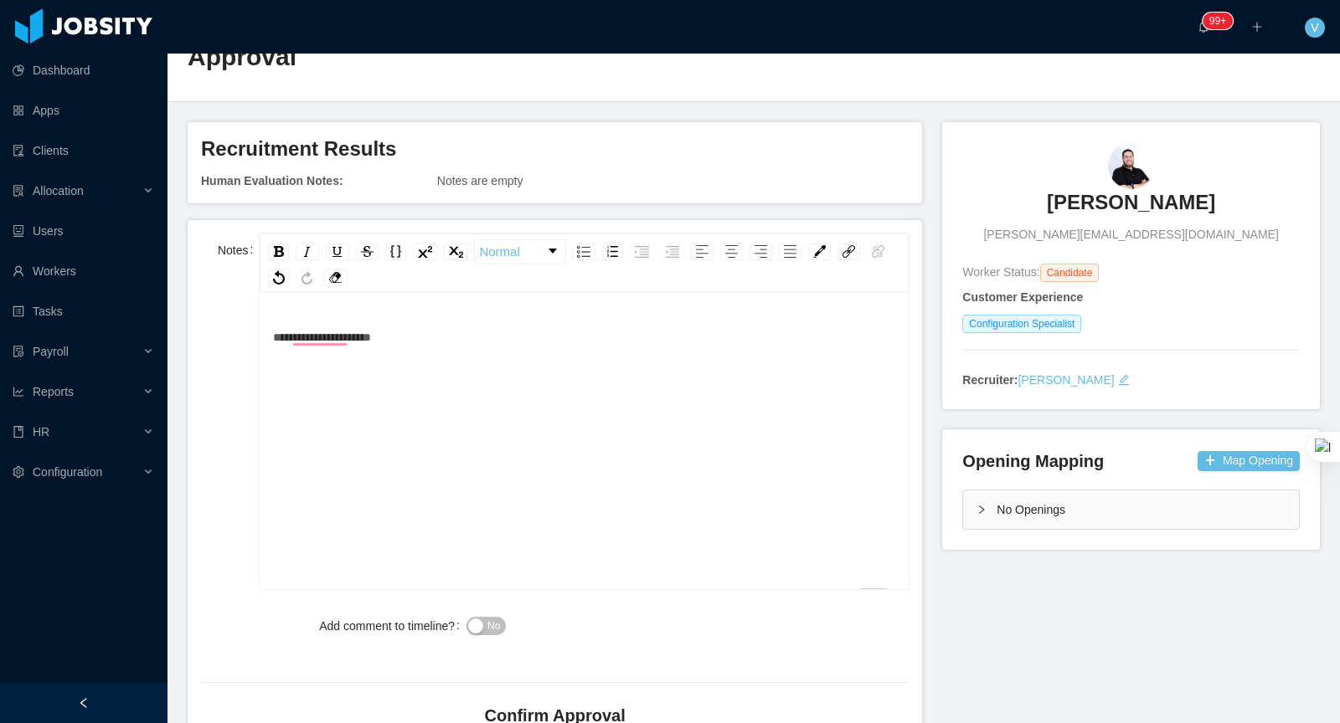
scroll to position [233, 0]
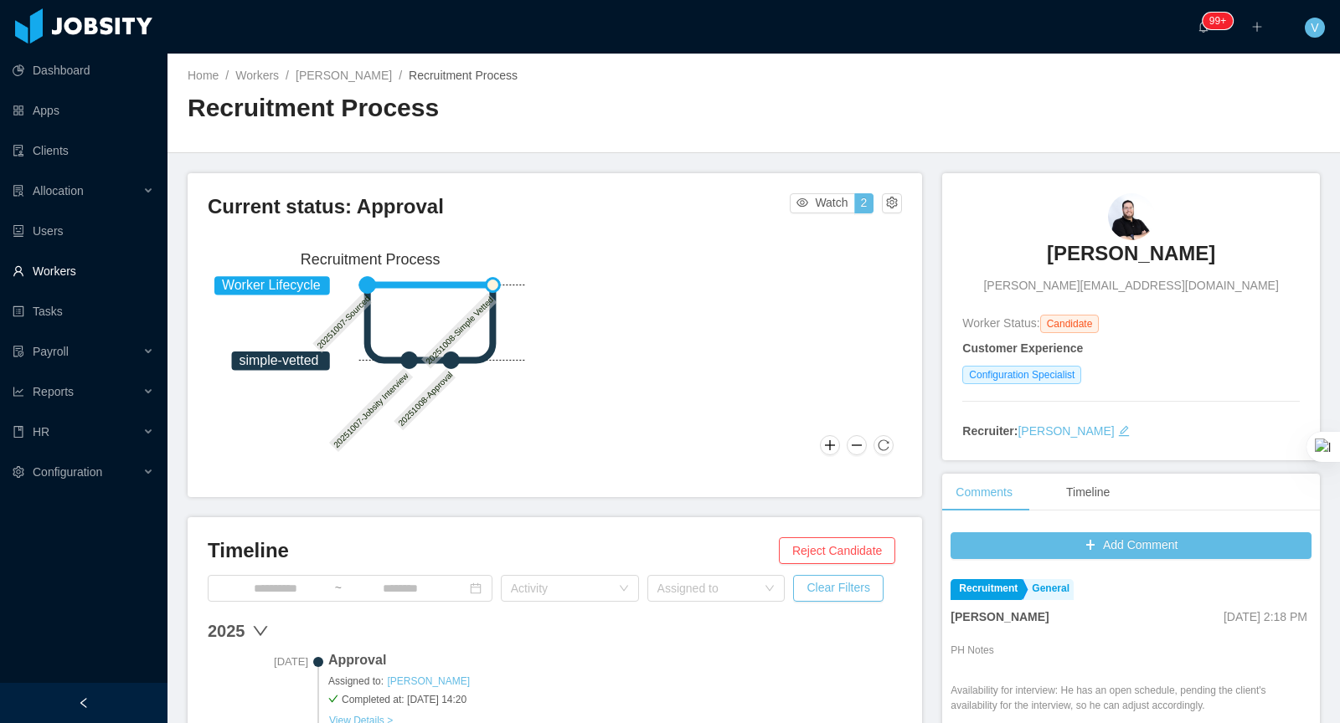
click at [64, 272] on link "Workers" at bounding box center [84, 271] width 142 height 33
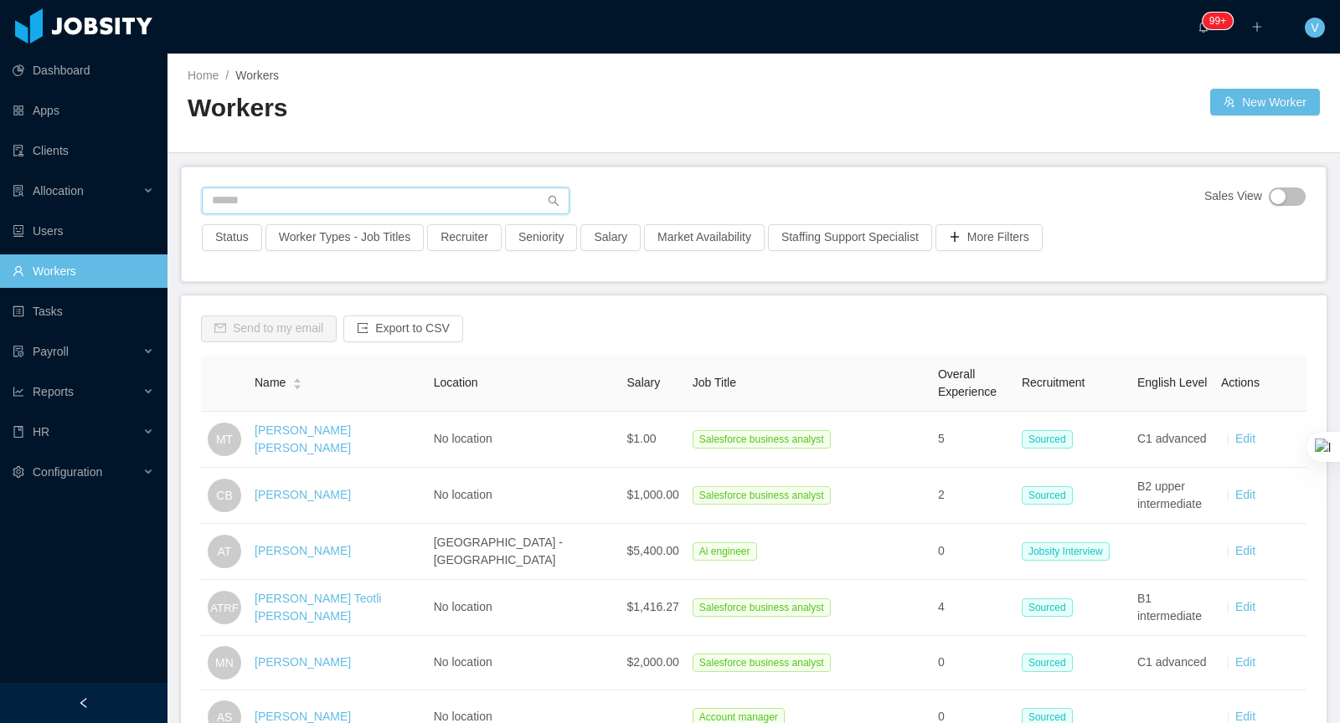
click at [292, 206] on input "text" at bounding box center [386, 201] width 368 height 27
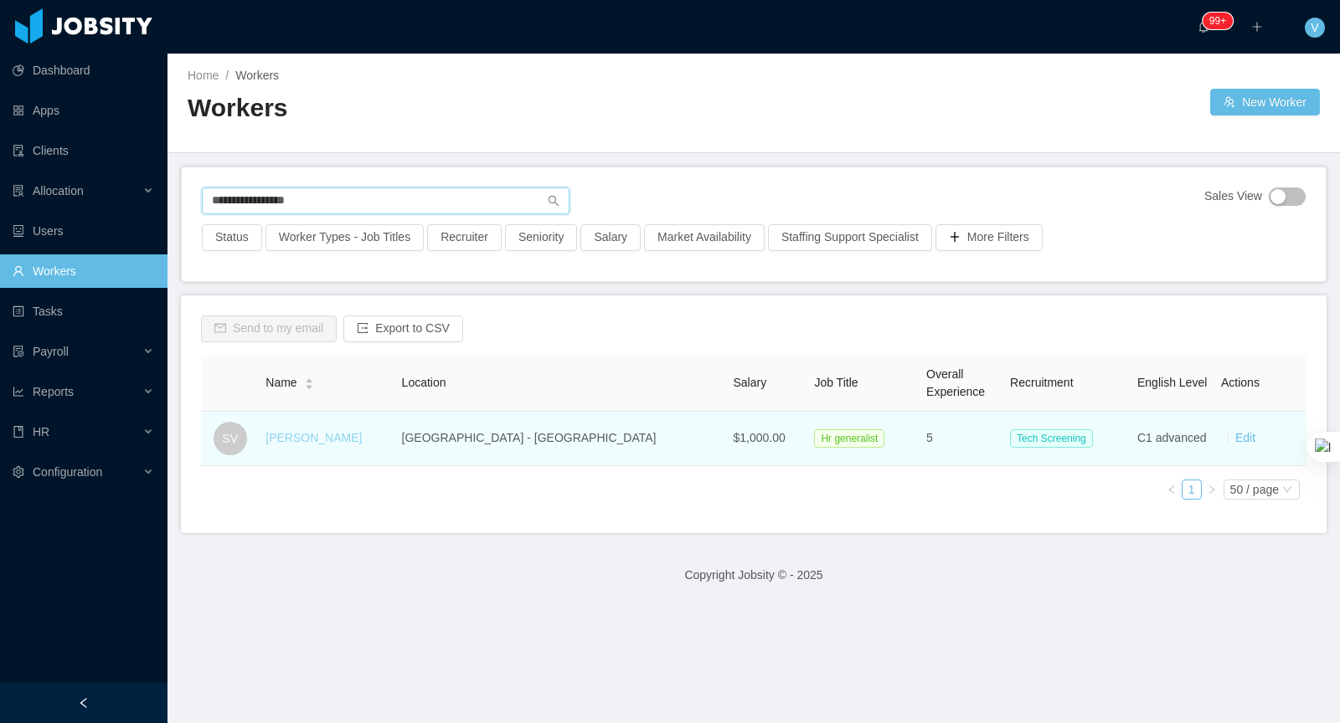
type input "**********"
click at [330, 442] on link "Santiago Valbuena" at bounding box center [313, 437] width 96 height 13
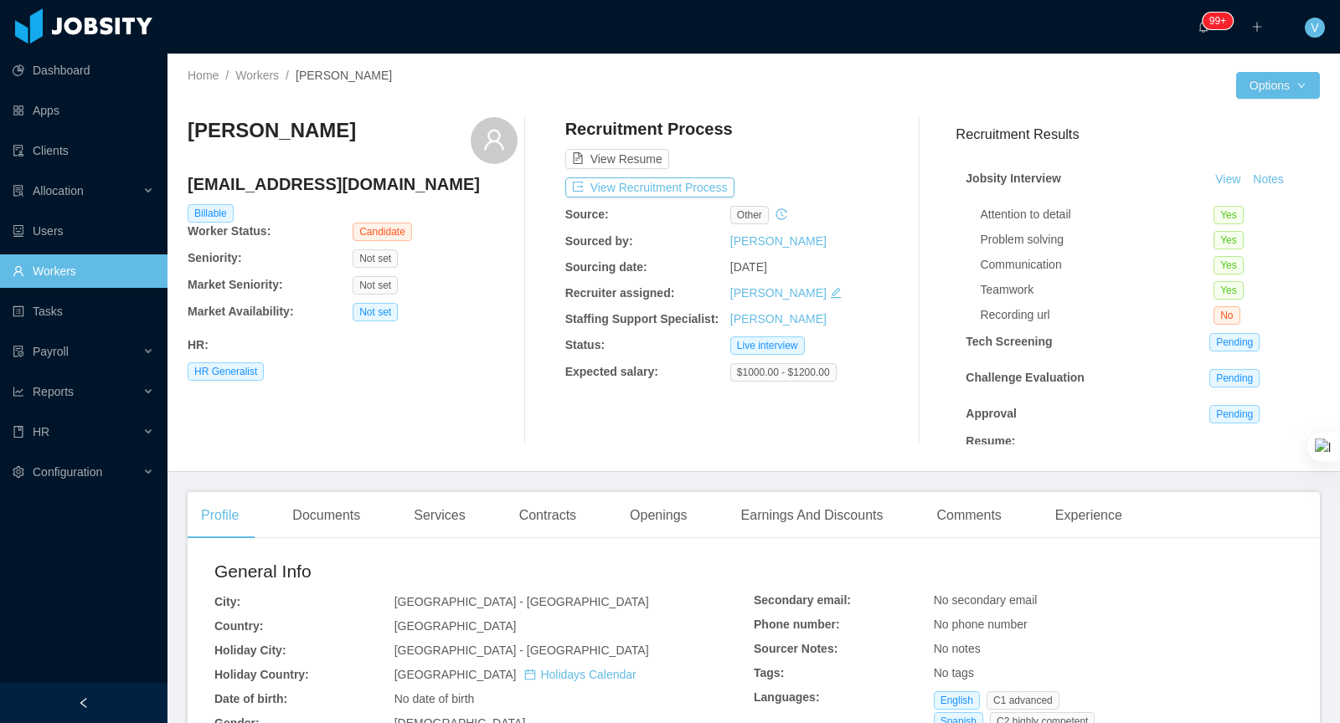
click at [1293, 178] on div "View Notes" at bounding box center [1259, 180] width 100 height 20
click at [1273, 181] on button "Notes" at bounding box center [1268, 180] width 44 height 20
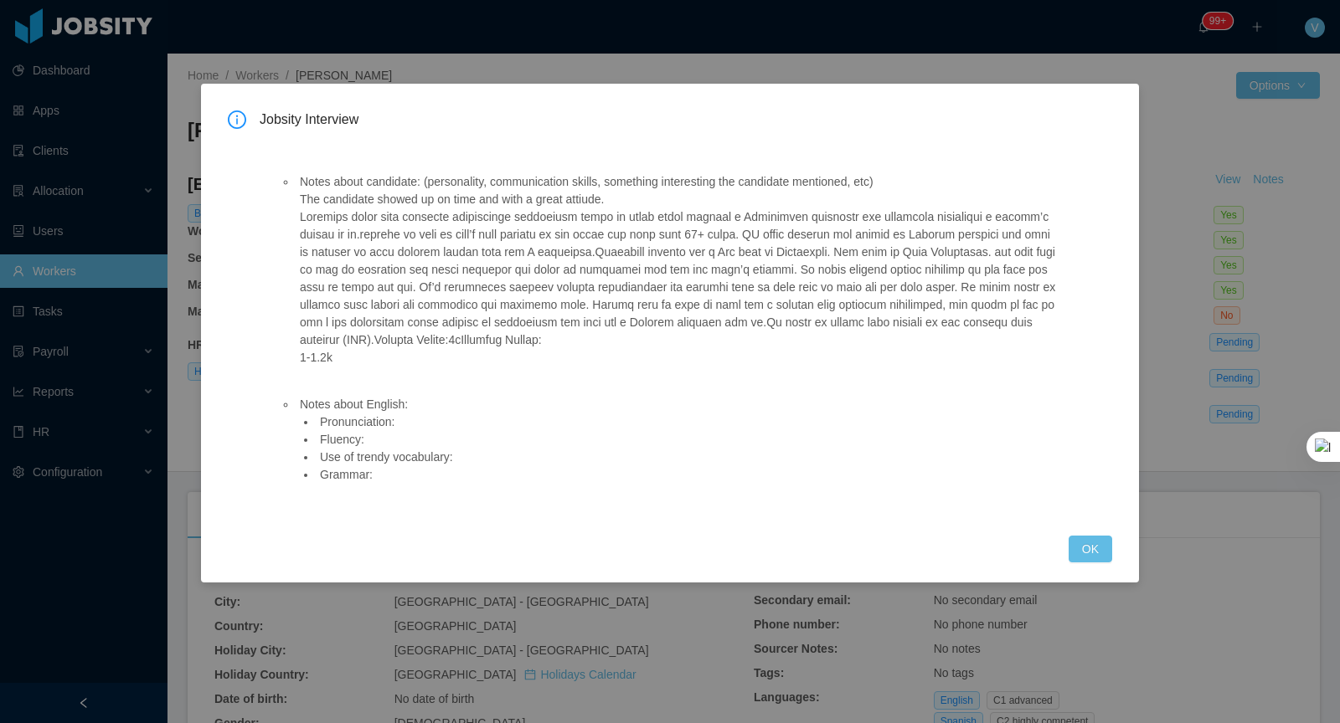
click at [1243, 355] on div "Jobsity Interview Notes about candidate: (personality, communication skills, so…" at bounding box center [670, 361] width 1340 height 723
click at [1096, 553] on button "OK" at bounding box center [1091, 549] width 44 height 27
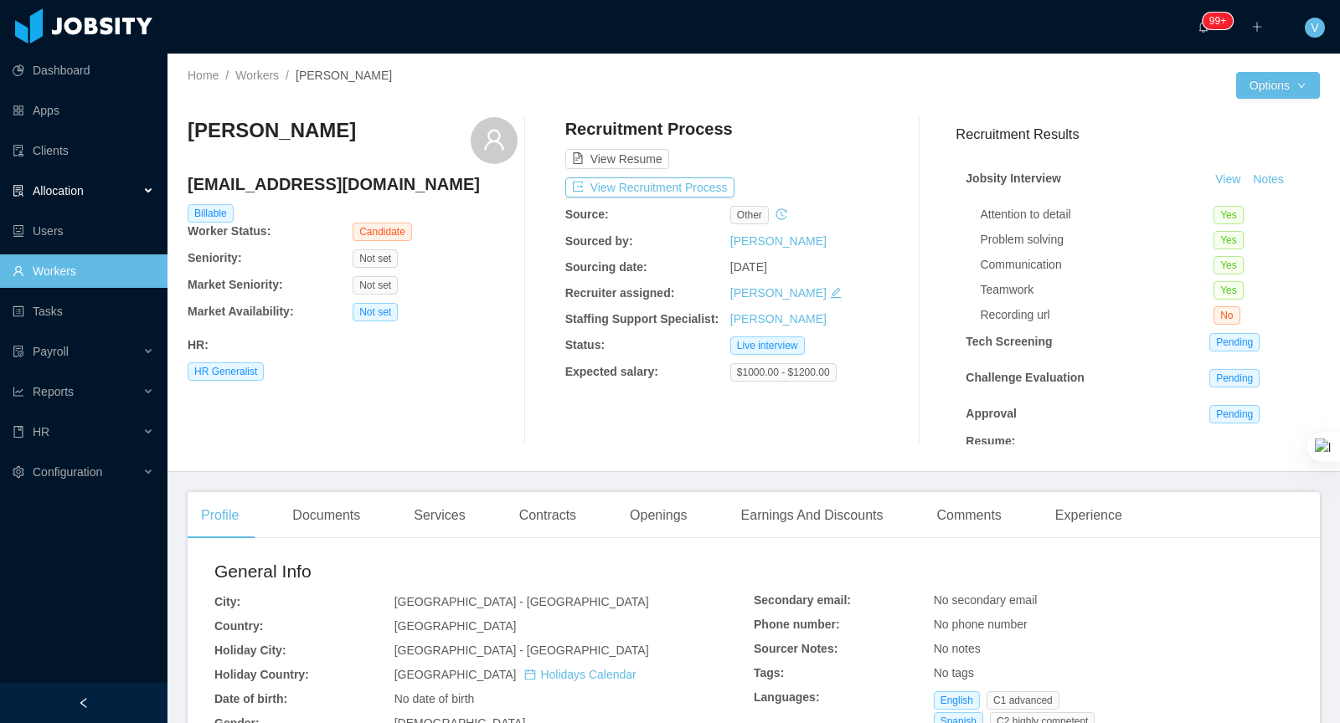
click at [105, 186] on div "Allocation" at bounding box center [83, 190] width 167 height 33
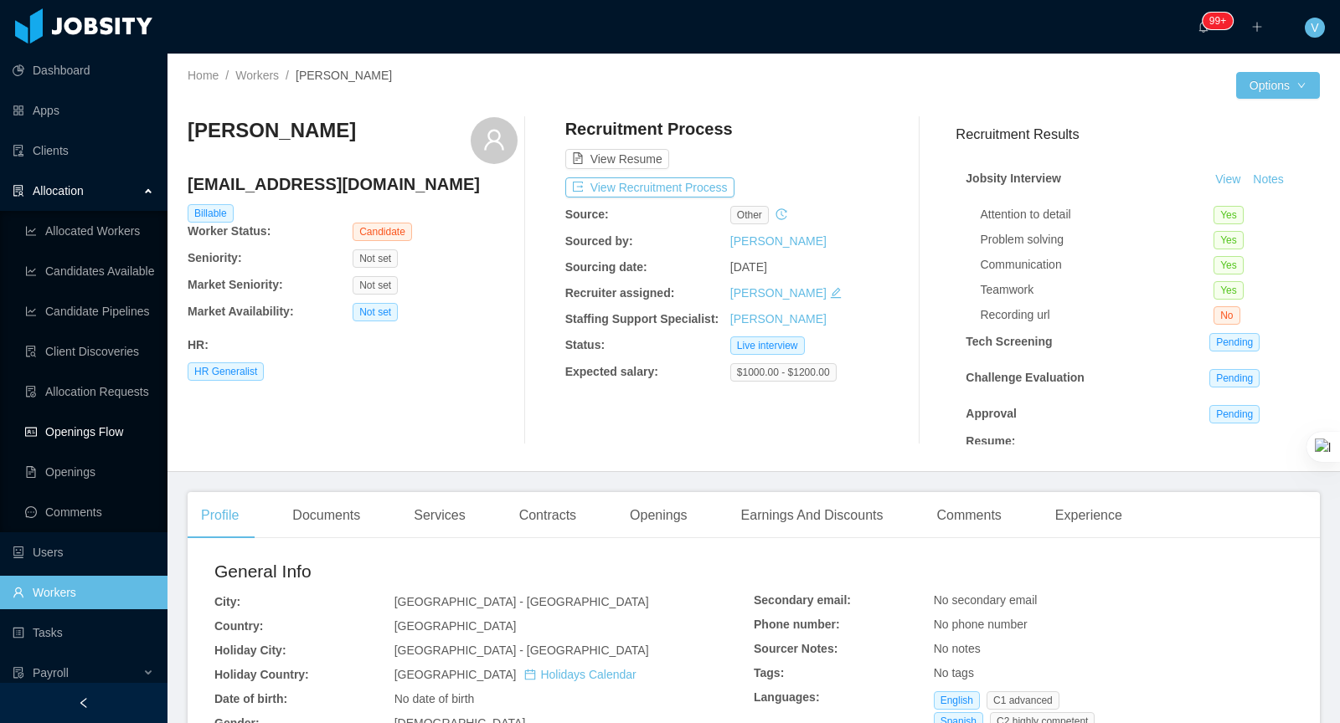
click at [101, 433] on link "Openings Flow" at bounding box center [89, 431] width 129 height 33
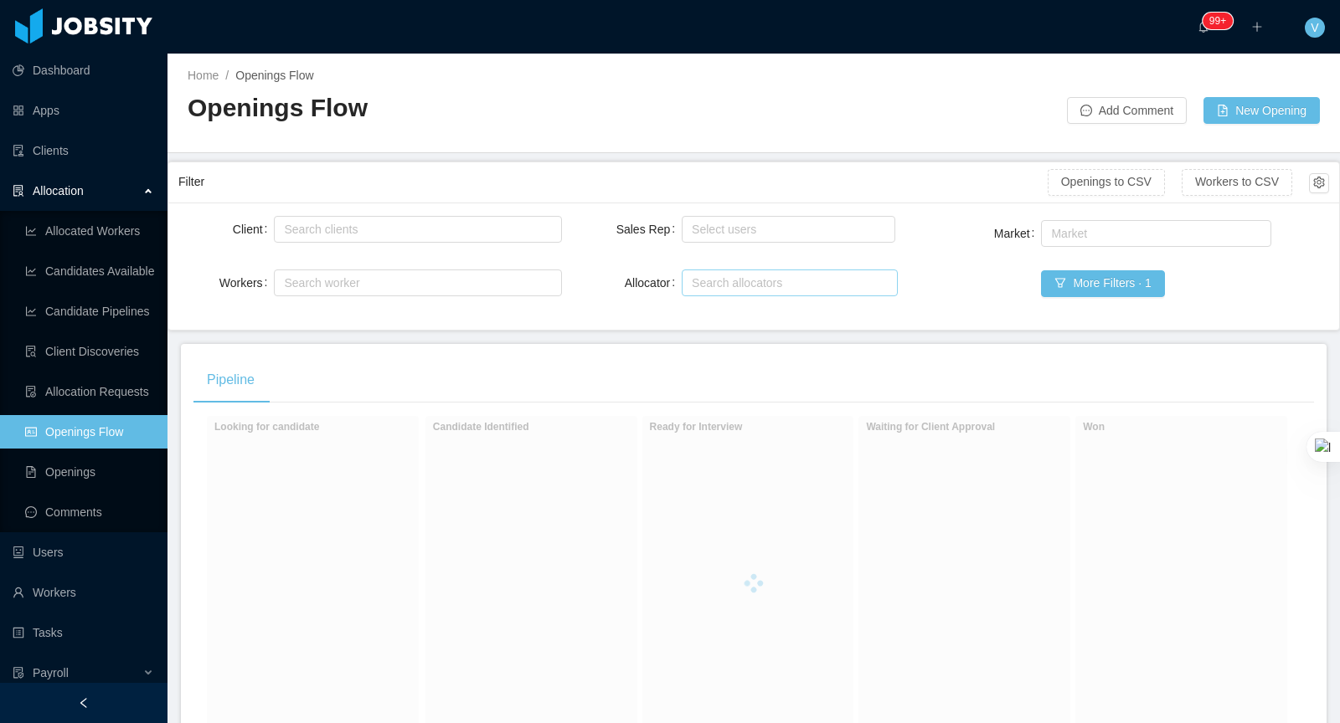
click at [713, 286] on div "Search allocators" at bounding box center [786, 283] width 188 height 17
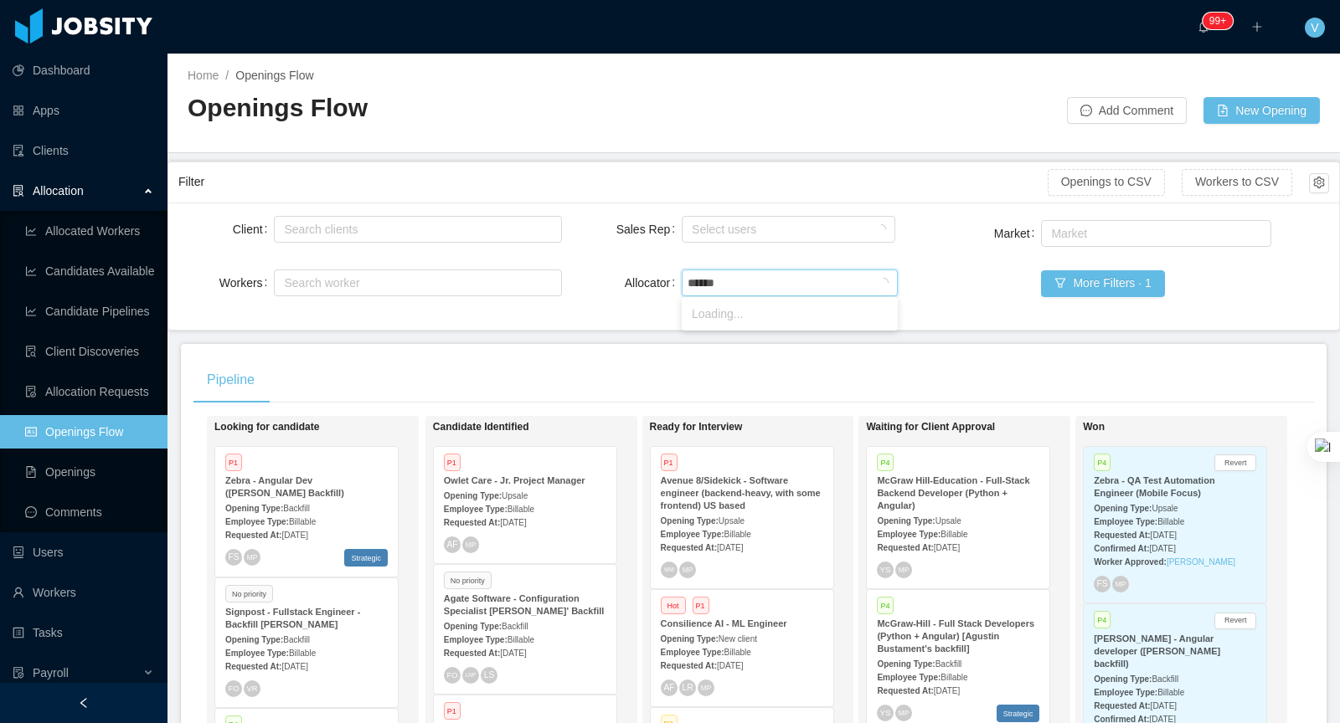
type input "*******"
click at [757, 306] on li "Vanessa Romero" at bounding box center [790, 314] width 216 height 27
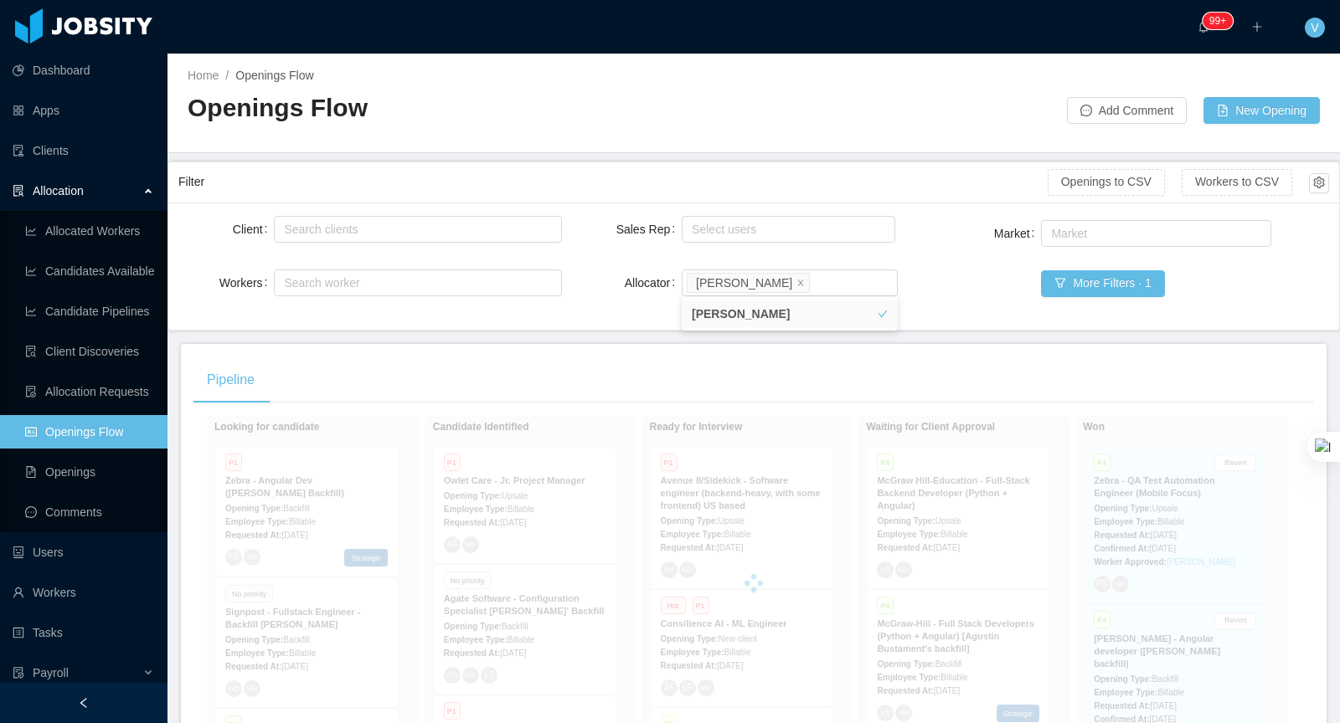
click at [749, 140] on div "Home / Openings Flow / Openings Flow Add Comment New Opening" at bounding box center [753, 104] width 1172 height 100
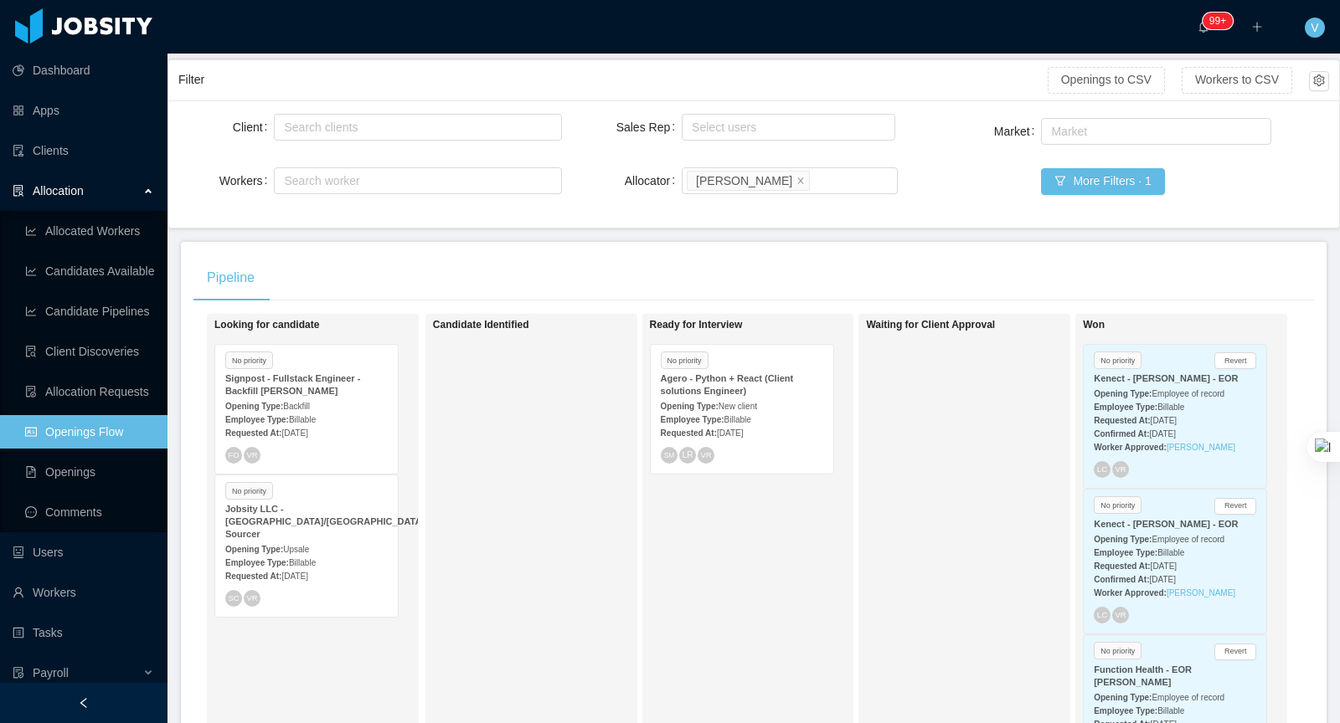
scroll to position [272, 0]
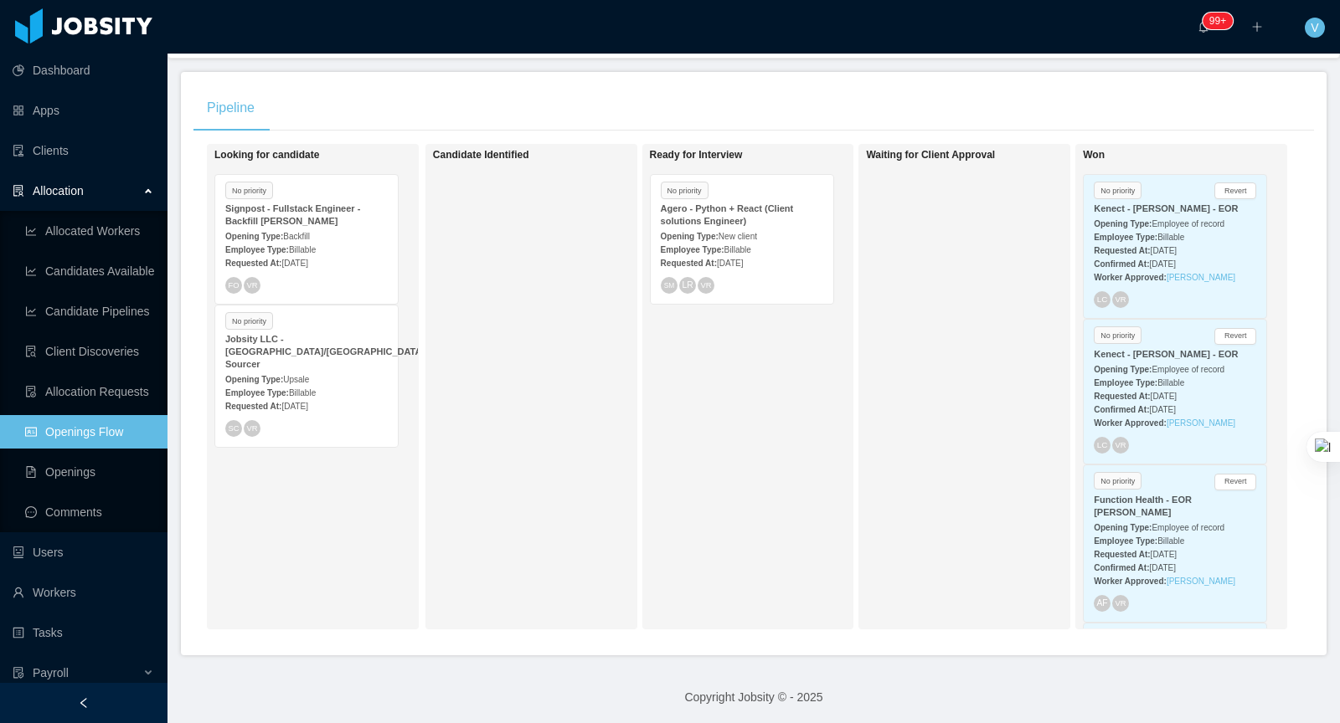
click at [336, 254] on div "Requested At: Oct 7th, 2025" at bounding box center [306, 263] width 162 height 18
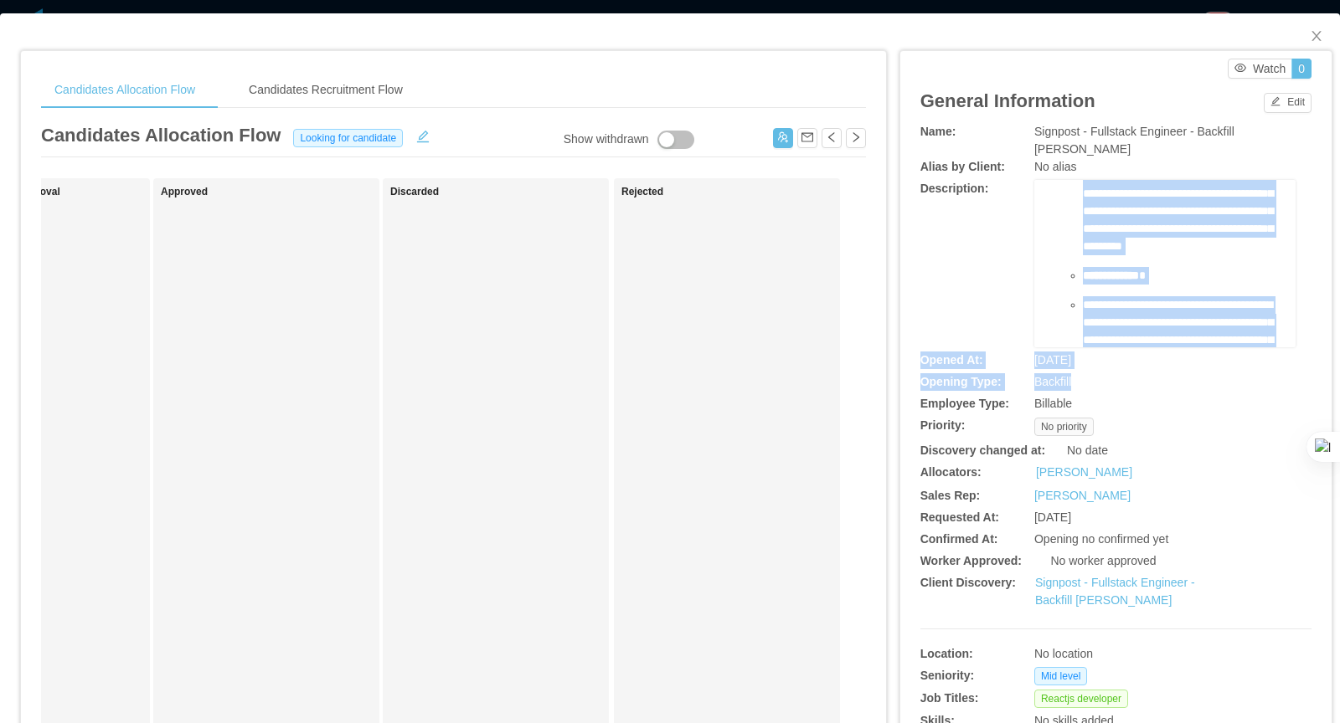
scroll to position [808, 0]
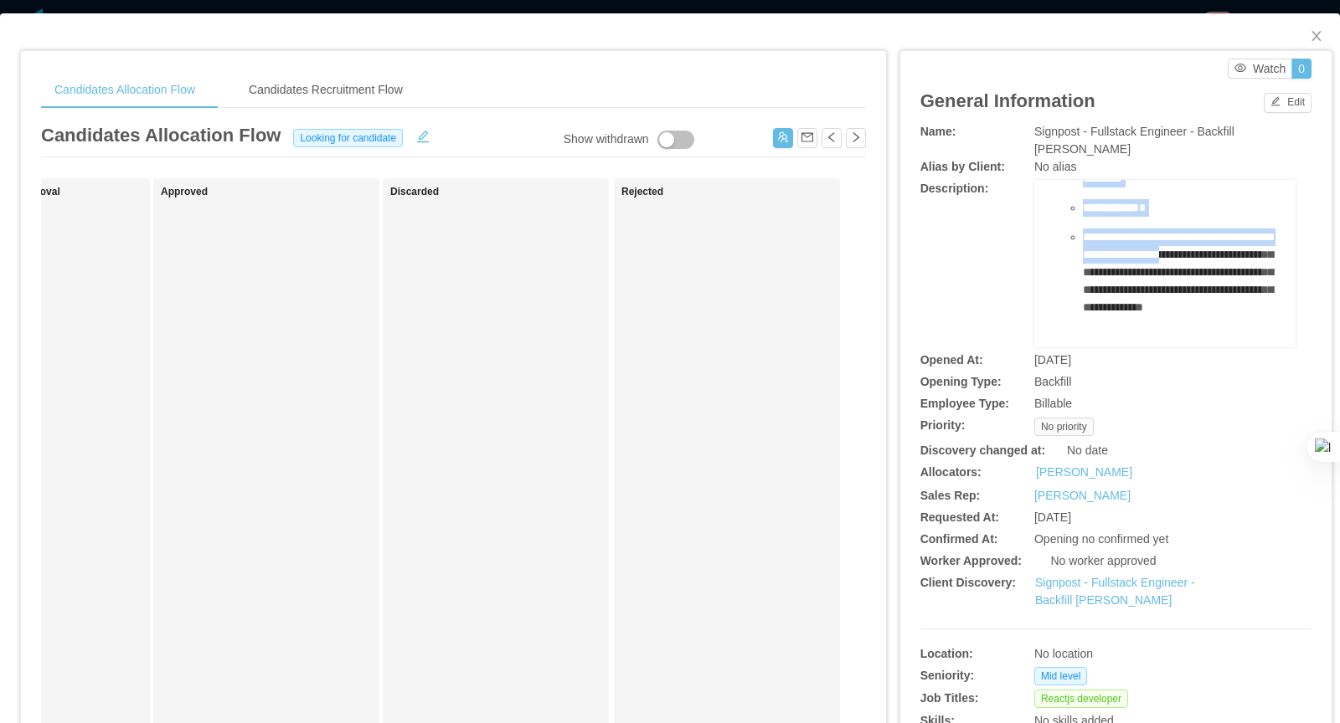
drag, startPoint x: 1063, startPoint y: 198, endPoint x: 1216, endPoint y: 240, distance: 158.3
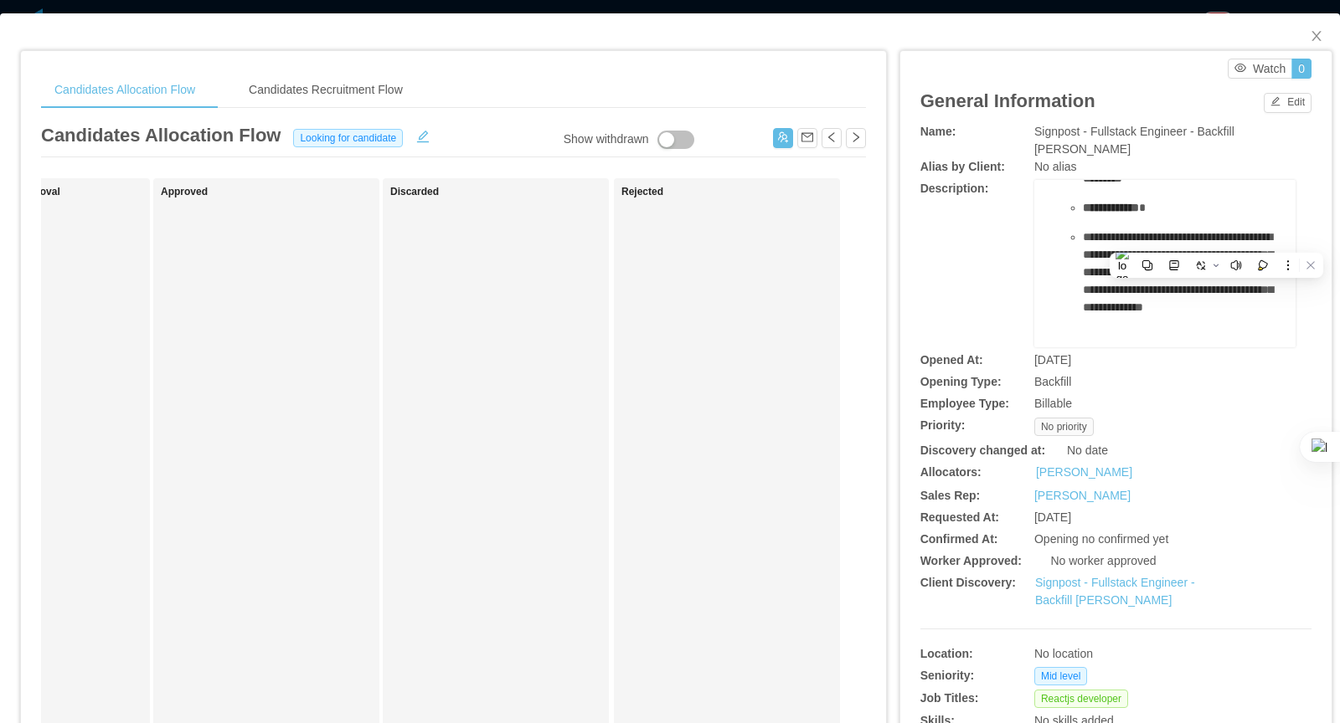
click at [1165, 278] on span "**********" at bounding box center [1178, 272] width 190 height 82
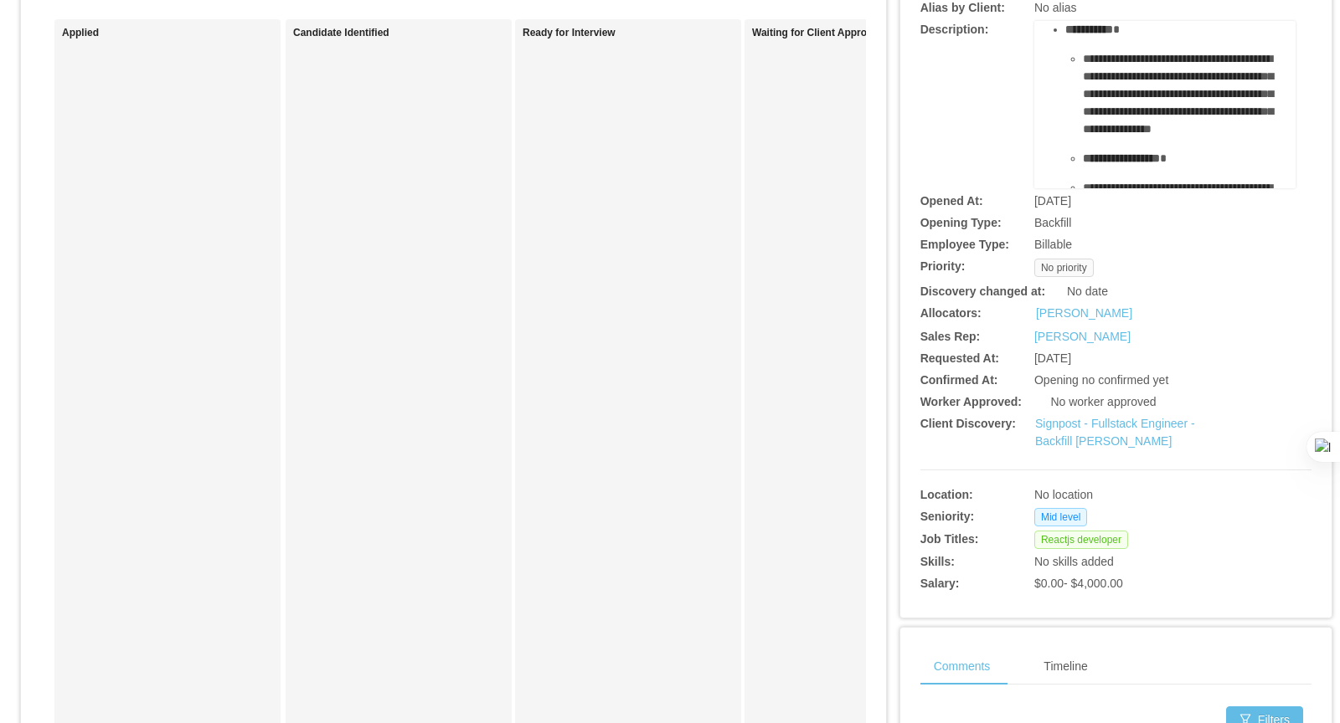
scroll to position [0, 0]
